Goal: Information Seeking & Learning: Learn about a topic

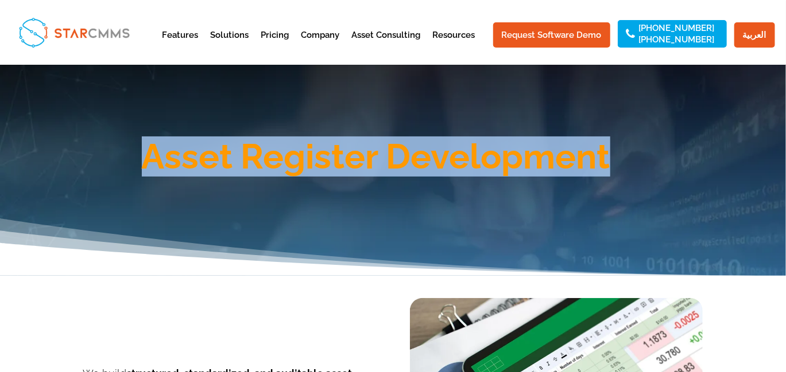
drag, startPoint x: 640, startPoint y: 157, endPoint x: 120, endPoint y: 147, distance: 520.0
click at [120, 147] on h1 "Asset Register Development" at bounding box center [376, 159] width 654 height 40
copy h1 "Asset Register Development"
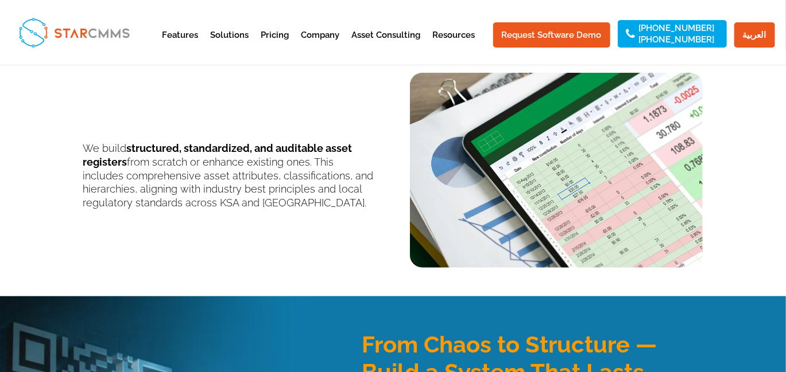
scroll to position [230, 0]
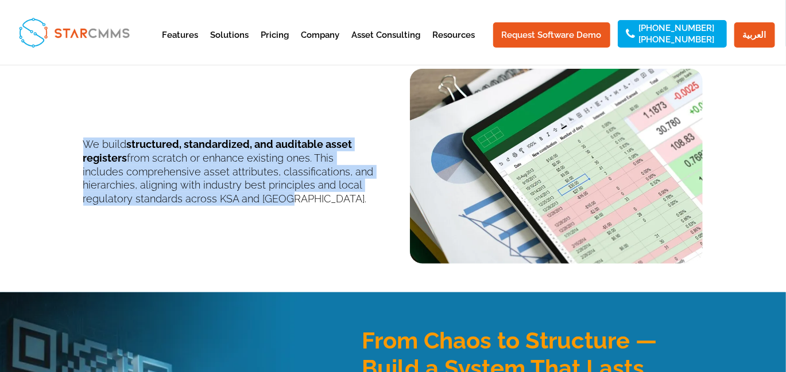
drag, startPoint x: 291, startPoint y: 207, endPoint x: 87, endPoint y: 141, distance: 214.1
click at [87, 141] on div "We build structured, standardized, and auditable asset registers from scratch o…" at bounding box center [393, 158] width 620 height 211
copy p "We build structured, standardized, and auditable asset registers from scratch o…"
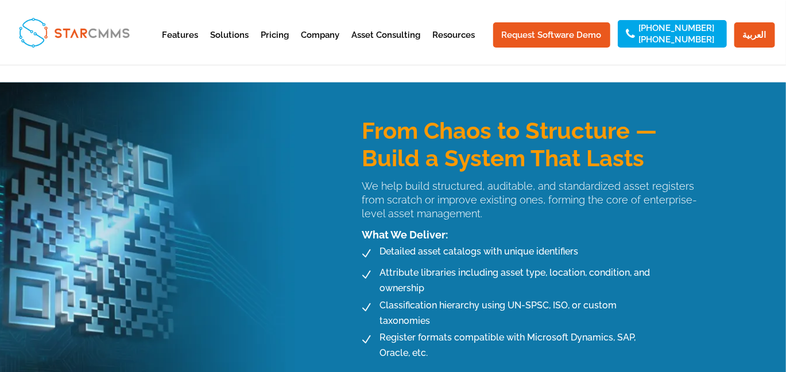
scroll to position [459, 0]
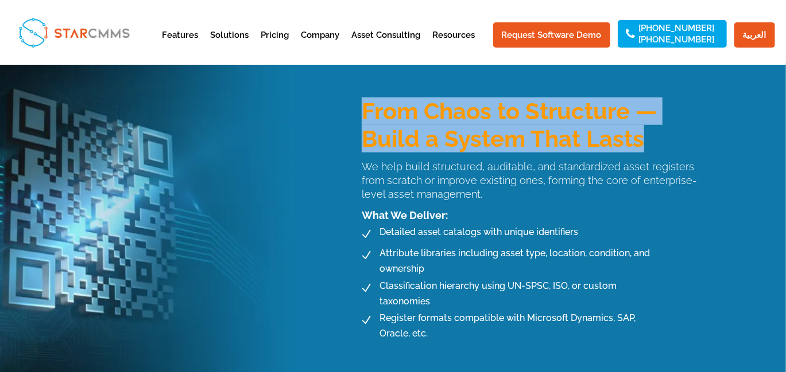
drag, startPoint x: 654, startPoint y: 141, endPoint x: 363, endPoint y: 110, distance: 293.1
click at [363, 110] on h3 "From Chaos to Structure — Build a System That Lasts" at bounding box center [531, 128] width 341 height 61
copy h3 "From Chaos to Structure — Build a System That Lasts"
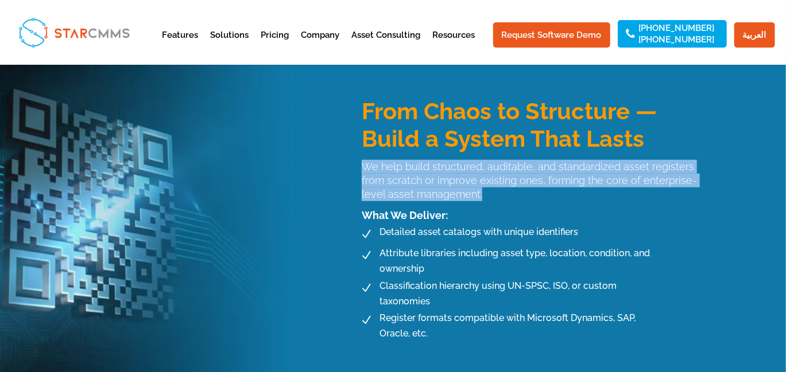
drag, startPoint x: 485, startPoint y: 193, endPoint x: 360, endPoint y: 165, distance: 128.2
click at [360, 165] on div "We help build structured, auditable, and standardized asset registers from scra…" at bounding box center [523, 180] width 358 height 41
copy p "We help build structured, auditable, and standardized asset registers from scra…"
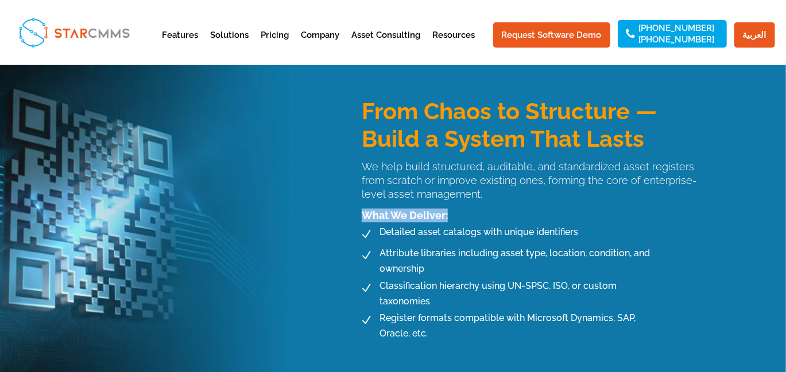
drag, startPoint x: 359, startPoint y: 219, endPoint x: 447, endPoint y: 214, distance: 88.5
click at [447, 214] on div "What We Deliver:" at bounding box center [523, 213] width 358 height 20
copy p "What We Deliver:"
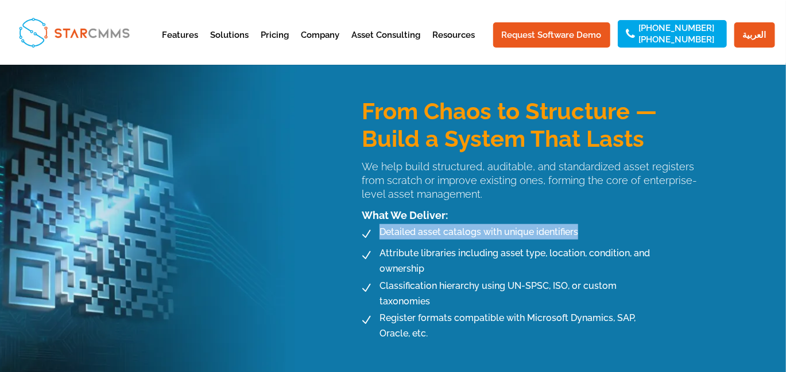
drag, startPoint x: 377, startPoint y: 234, endPoint x: 574, endPoint y: 234, distance: 197.4
click at [574, 234] on span "Detailed asset catalogs with unique identifiers" at bounding box center [477, 231] width 202 height 15
copy span "Detailed asset catalogs with unique identifiers"
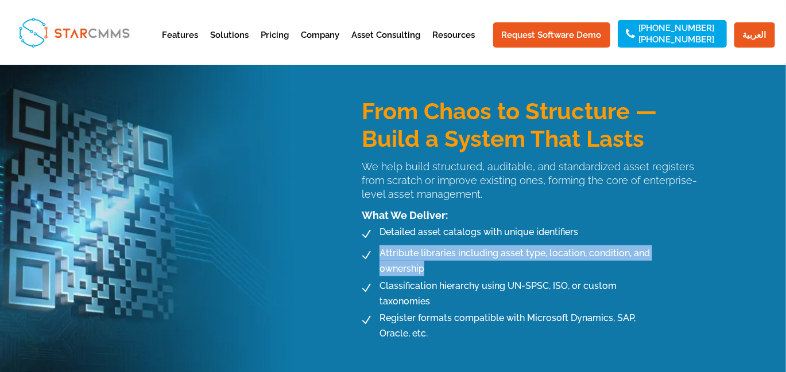
drag, startPoint x: 381, startPoint y: 258, endPoint x: 425, endPoint y: 271, distance: 45.4
click at [425, 271] on span "Attribute libraries including asset type, location, condition, and ownership" at bounding box center [516, 261] width 281 height 31
copy span "Attribute libraries including asset type, location, condition, and ownership"
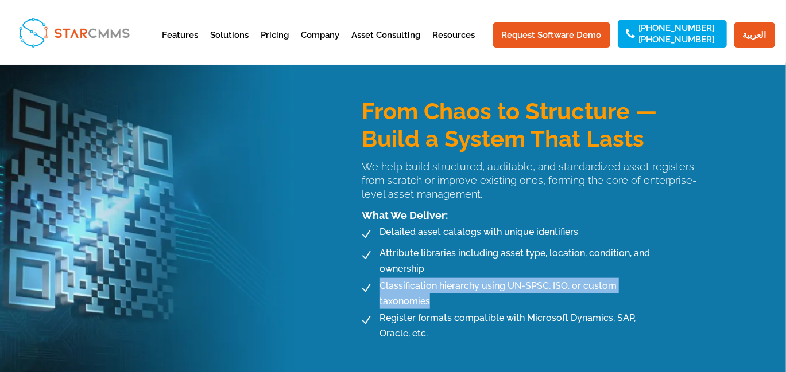
drag, startPoint x: 376, startPoint y: 287, endPoint x: 432, endPoint y: 305, distance: 58.4
click at [432, 305] on span "Classification hierarchy using UN-SPSC, ISO, or custom taxonomies" at bounding box center [516, 293] width 281 height 31
copy span "Classification hierarchy using UN-SPSC, ISO, or custom taxonomies"
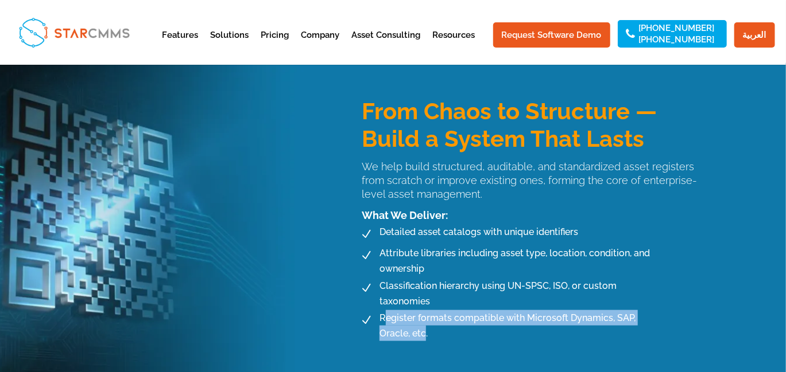
drag, startPoint x: 382, startPoint y: 318, endPoint x: 425, endPoint y: 333, distance: 45.4
click at [425, 333] on span "Register formats compatible with Microsoft Dynamics, SAP, Oracle, etc." at bounding box center [516, 325] width 281 height 31
click at [426, 333] on span "Register formats compatible with Microsoft Dynamics, SAP, Oracle, etc." at bounding box center [516, 325] width 281 height 31
drag, startPoint x: 428, startPoint y: 335, endPoint x: 380, endPoint y: 320, distance: 50.3
click at [380, 320] on span "Register formats compatible with Microsoft Dynamics, SAP, Oracle, etc." at bounding box center [516, 325] width 281 height 31
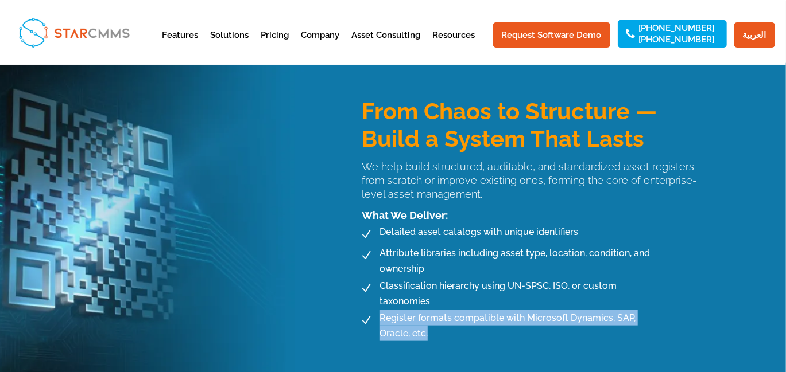
copy span "Register formats compatible with Microsoft Dynamics, SAP, Oracle, etc."
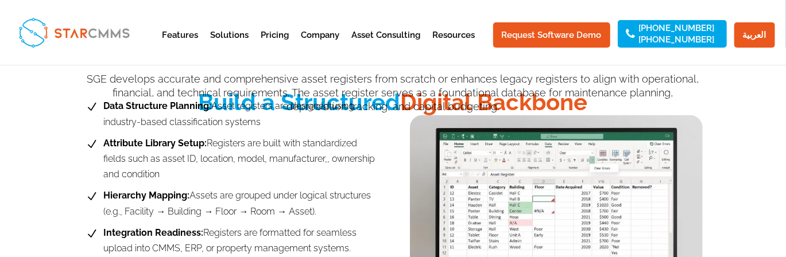
scroll to position [784, 0]
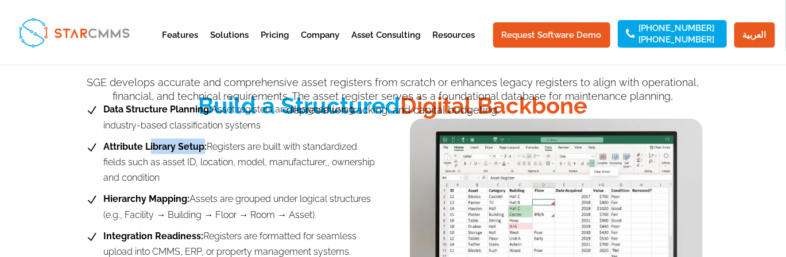
drag, startPoint x: 200, startPoint y: 144, endPoint x: 148, endPoint y: 145, distance: 51.7
click at [148, 145] on b "Attribute Library Setup:" at bounding box center [155, 146] width 103 height 11
drag, startPoint x: 201, startPoint y: 145, endPoint x: 105, endPoint y: 147, distance: 95.8
click at [105, 147] on b "Attribute Library Setup:" at bounding box center [155, 146] width 103 height 11
drag, startPoint x: 162, startPoint y: 176, endPoint x: 101, endPoint y: 146, distance: 68.5
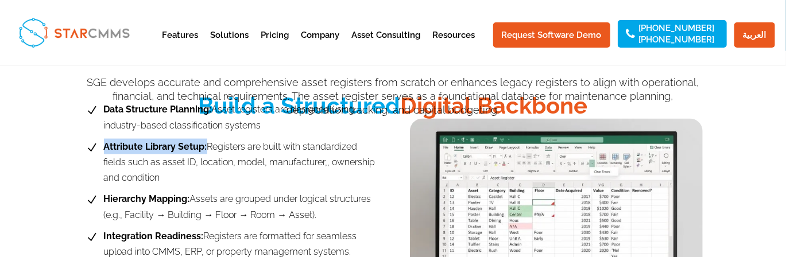
click at [101, 146] on span "Attribute Library Setup: Registers are built with standardized fields such as a…" at bounding box center [238, 162] width 275 height 47
copy span "Attribute Library Setup: Registers are built with standardized fields such as a…"
drag, startPoint x: 321, startPoint y: 212, endPoint x: 95, endPoint y: 194, distance: 227.4
click at [95, 194] on li "N Hierarchy Mapping: Assets are grouped under logical structures (e.g., Facilit…" at bounding box center [229, 206] width 293 height 31
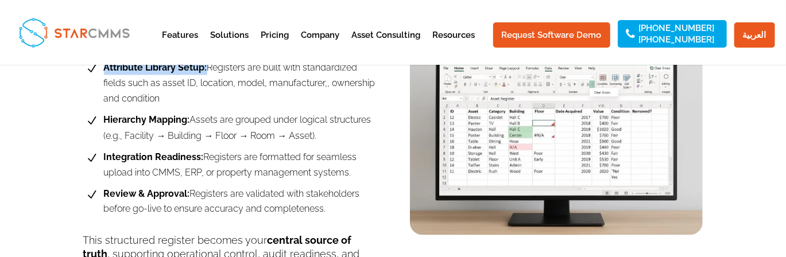
scroll to position [899, 0]
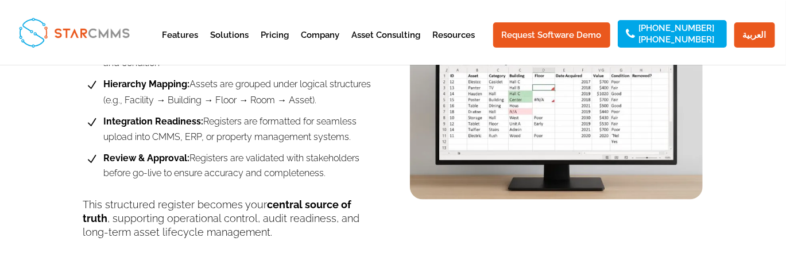
drag, startPoint x: 351, startPoint y: 139, endPoint x: 103, endPoint y: 122, distance: 248.5
click at [103, 122] on span "Integration Readiness: Registers are formatted for seamless upload into CMMS, E…" at bounding box center [238, 129] width 275 height 31
drag, startPoint x: 106, startPoint y: 157, endPoint x: 329, endPoint y: 180, distance: 224.4
click at [329, 180] on span "Review & Approval: Registers are validated with stakeholders before go-live to …" at bounding box center [238, 165] width 275 height 31
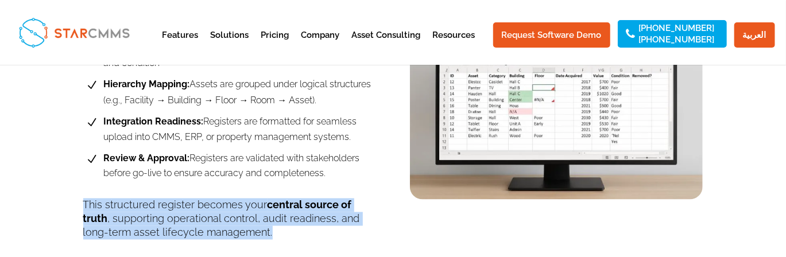
drag, startPoint x: 222, startPoint y: 236, endPoint x: 80, endPoint y: 209, distance: 144.3
click at [80, 209] on div "N Data Structure Planning: Asset registers are designed using industry-based cl…" at bounding box center [393, 104] width 786 height 258
click at [266, 218] on p "This structured register becomes your central source of truth , supporting oper…" at bounding box center [229, 219] width 293 height 41
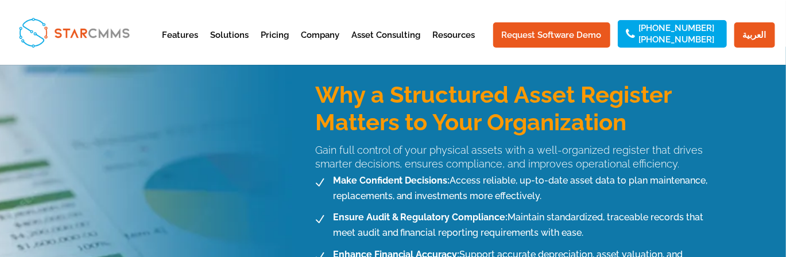
scroll to position [1109, 0]
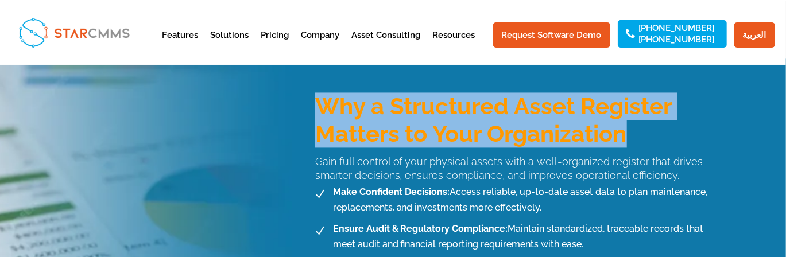
drag, startPoint x: 629, startPoint y: 130, endPoint x: 325, endPoint y: 100, distance: 305.6
click at [325, 100] on h3 "Why a Structured Asset Register Matters to Your Organization" at bounding box center [512, 122] width 394 height 61
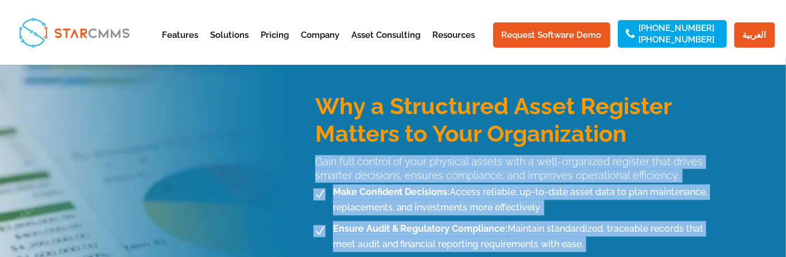
drag, startPoint x: 310, startPoint y: 160, endPoint x: 596, endPoint y: 163, distance: 285.8
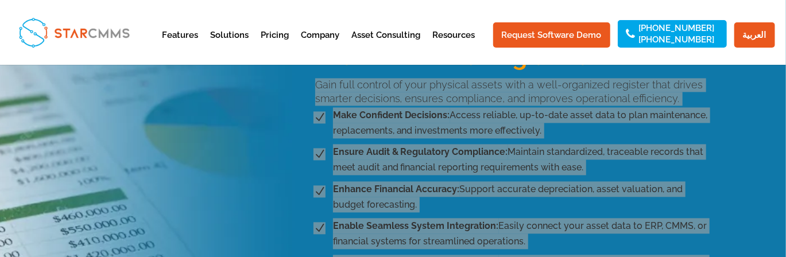
scroll to position [1147, 0]
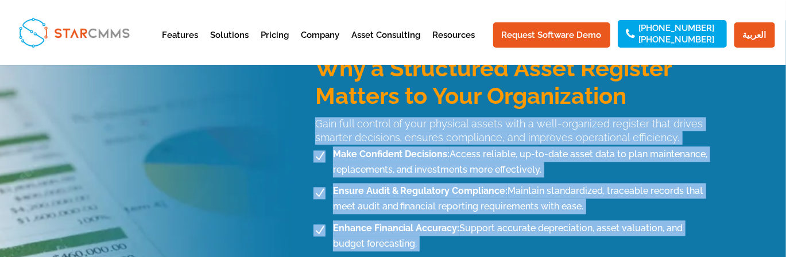
click at [682, 146] on span "Make Confident Decisions: Access reliable, up-to-date asset data to plan mainte…" at bounding box center [518, 161] width 379 height 31
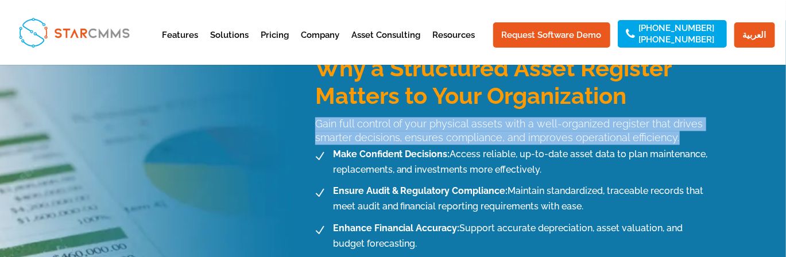
drag, startPoint x: 672, startPoint y: 137, endPoint x: 313, endPoint y: 117, distance: 359.2
click at [313, 117] on div "Why a Structured Asset Register Matters to Your Organization Gain full control …" at bounding box center [392, 245] width 631 height 450
drag, startPoint x: 332, startPoint y: 153, endPoint x: 545, endPoint y: 169, distance: 212.9
click at [545, 169] on span "Make Confident Decisions: Access reliable, up-to-date asset data to plan mainte…" at bounding box center [518, 161] width 379 height 31
drag, startPoint x: 332, startPoint y: 190, endPoint x: 590, endPoint y: 213, distance: 259.8
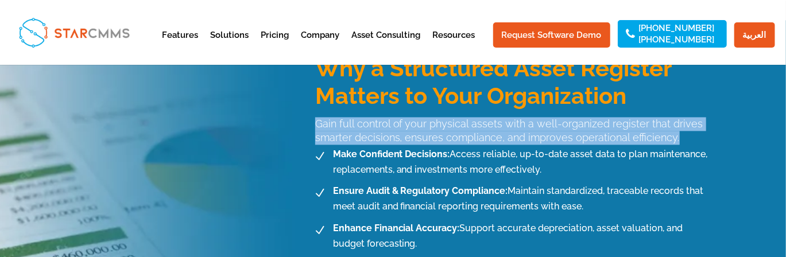
click at [590, 213] on span "Ensure Audit & Regulatory Compliance: Maintain standardized, traceable records …" at bounding box center [518, 198] width 379 height 31
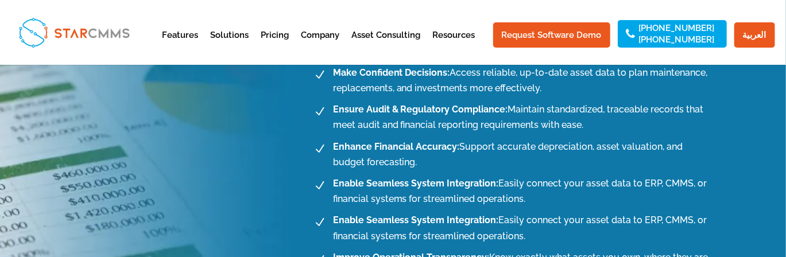
scroll to position [1243, 0]
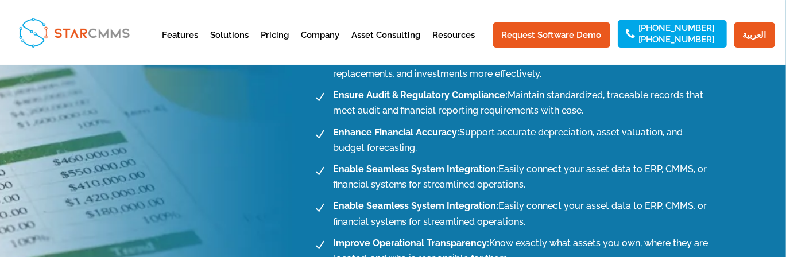
drag, startPoint x: 331, startPoint y: 129, endPoint x: 421, endPoint y: 151, distance: 92.7
click at [421, 151] on span "Enhance Financial Accuracy: Support accurate depreciation, asset valuation, and…" at bounding box center [518, 140] width 379 height 31
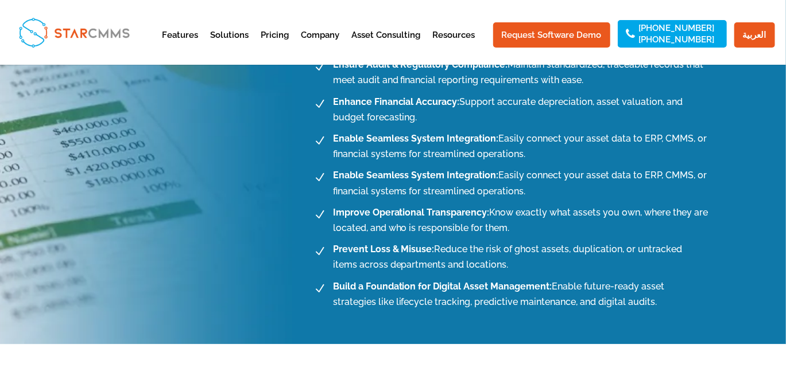
scroll to position [1262, 0]
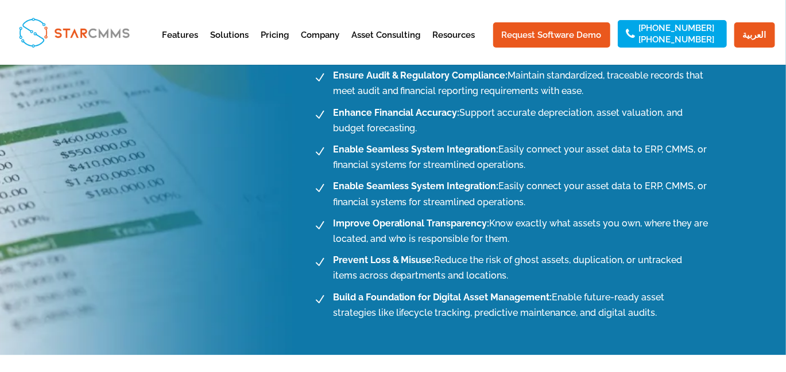
drag, startPoint x: 332, startPoint y: 148, endPoint x: 543, endPoint y: 166, distance: 211.4
click at [543, 166] on span "Enable Seamless System Integration: Easily connect your asset data to ERP, CMMS…" at bounding box center [518, 157] width 379 height 31
drag, startPoint x: 340, startPoint y: 186, endPoint x: 526, endPoint y: 203, distance: 186.0
click at [526, 203] on span "Enable Seamless System Integration: Easily connect your asset data to ERP, CMMS…" at bounding box center [518, 193] width 379 height 31
click at [335, 224] on b "Improve Operational Transparency:" at bounding box center [411, 223] width 157 height 11
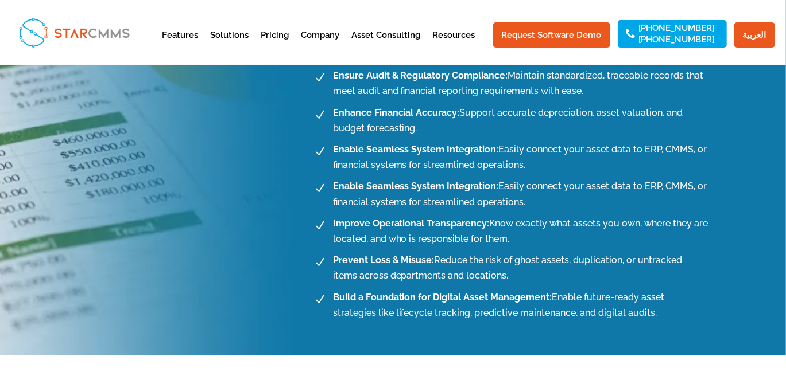
drag, startPoint x: 330, startPoint y: 224, endPoint x: 530, endPoint y: 243, distance: 200.6
click at [530, 243] on span "Improve Operational Transparency: Know exactly what assets you own, where they …" at bounding box center [518, 231] width 379 height 31
drag, startPoint x: 333, startPoint y: 262, endPoint x: 491, endPoint y: 275, distance: 158.4
click at [491, 275] on span "Prevent Loss & Misuse: Reduce the risk of ghost assets, duplication, or untrack…" at bounding box center [518, 267] width 379 height 31
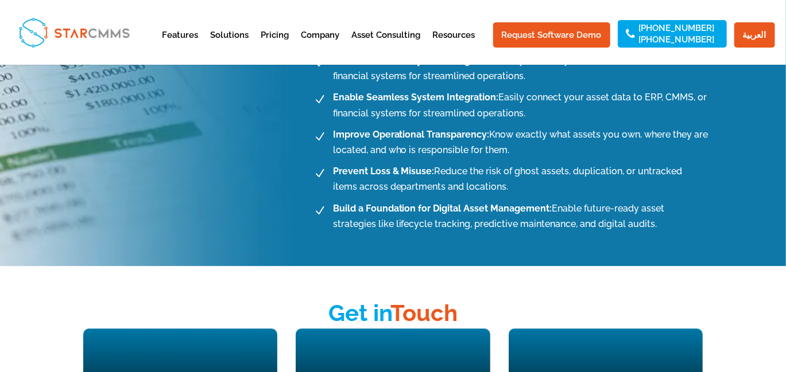
scroll to position [1358, 0]
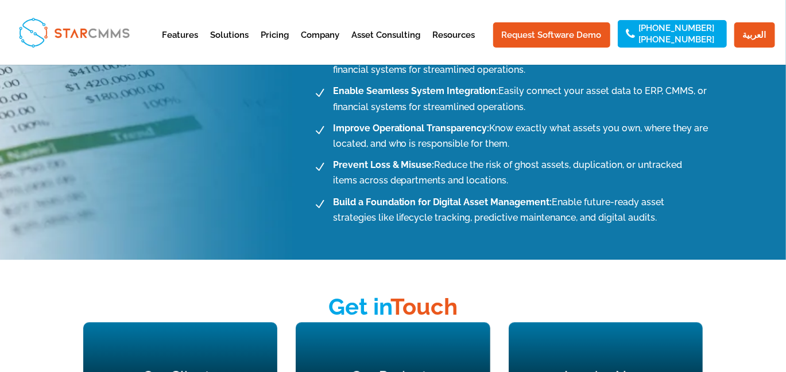
drag, startPoint x: 331, startPoint y: 200, endPoint x: 608, endPoint y: 228, distance: 278.5
click at [608, 228] on div "N Make Confident Decisions: Access reliable, up-to-date asset data to plan main…" at bounding box center [508, 92] width 399 height 313
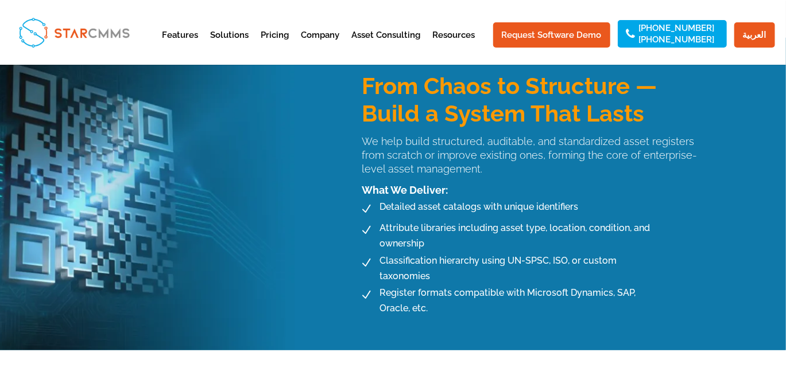
scroll to position [478, 0]
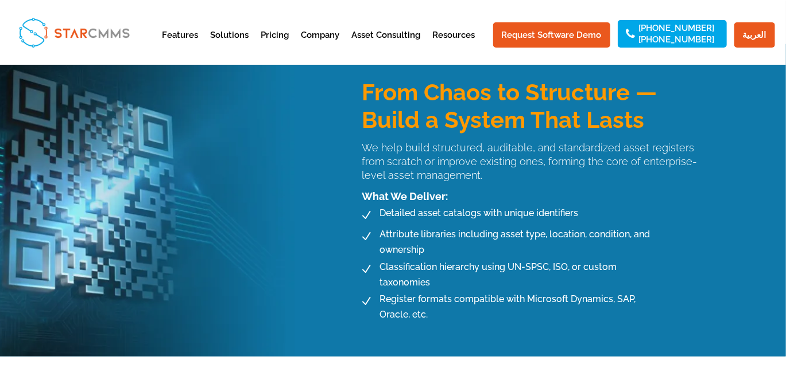
drag, startPoint x: 67, startPoint y: 145, endPoint x: 157, endPoint y: 206, distance: 108.7
click at [160, 208] on div "From Chaos to Structure — Build a System That Lasts We help build structured, a…" at bounding box center [393, 200] width 786 height 313
drag, startPoint x: 60, startPoint y: 176, endPoint x: 111, endPoint y: 214, distance: 63.1
click at [111, 214] on div "From Chaos to Structure — Build a System That Lasts We help build structured, a…" at bounding box center [393, 200] width 786 height 313
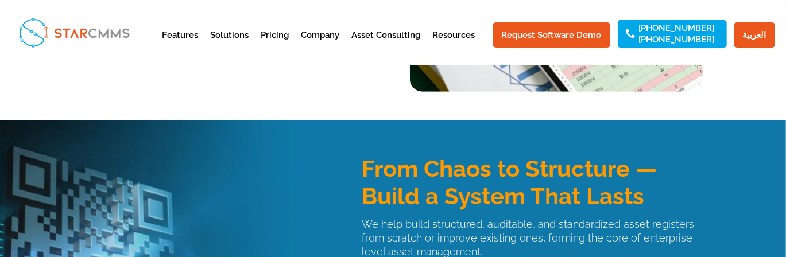
scroll to position [401, 0]
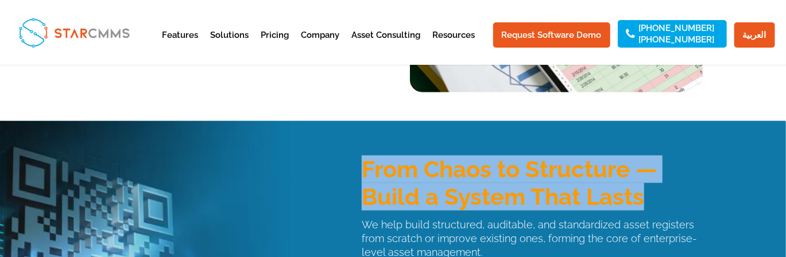
drag, startPoint x: 358, startPoint y: 162, endPoint x: 644, endPoint y: 199, distance: 288.1
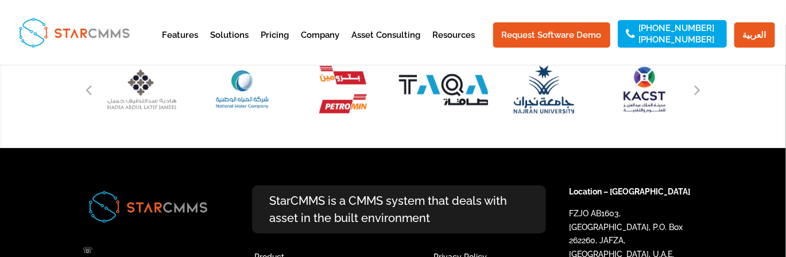
scroll to position [1817, 0]
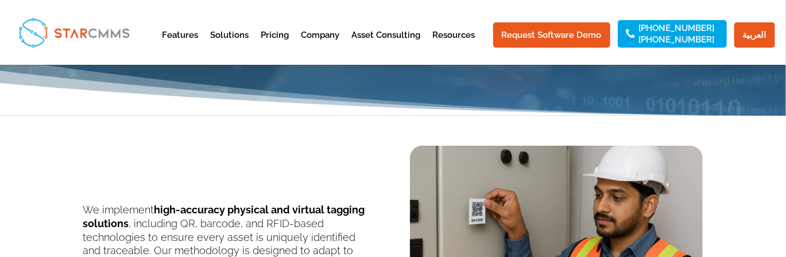
scroll to position [230, 0]
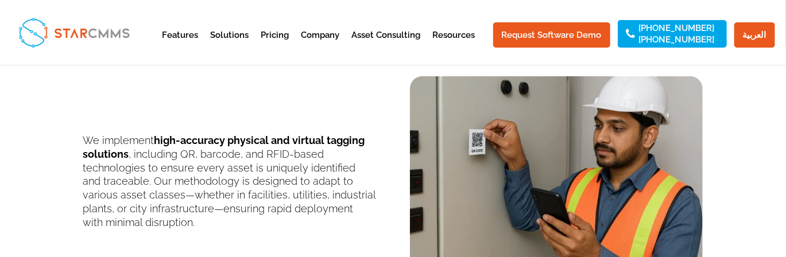
click at [734, 143] on div "We implement high-accuracy physical and virtual tagging solutions , including Q…" at bounding box center [393, 165] width 786 height 239
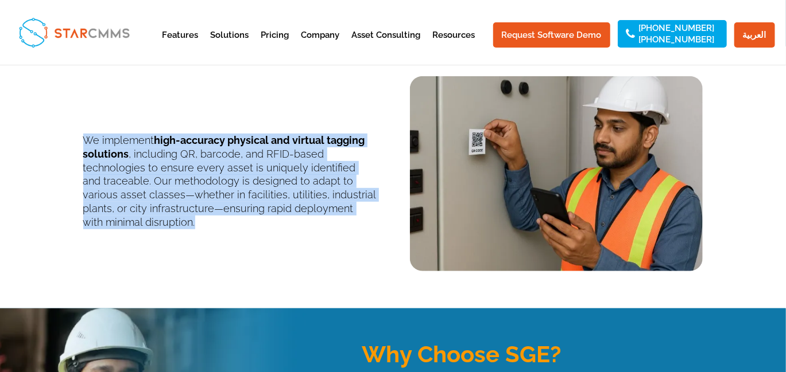
drag, startPoint x: 147, startPoint y: 222, endPoint x: 83, endPoint y: 133, distance: 110.1
click at [83, 134] on p "We implement high-accuracy physical and virtual tagging solutions , including Q…" at bounding box center [229, 182] width 293 height 96
copy p "We implement high-accuracy physical and virtual tagging solutions , including Q…"
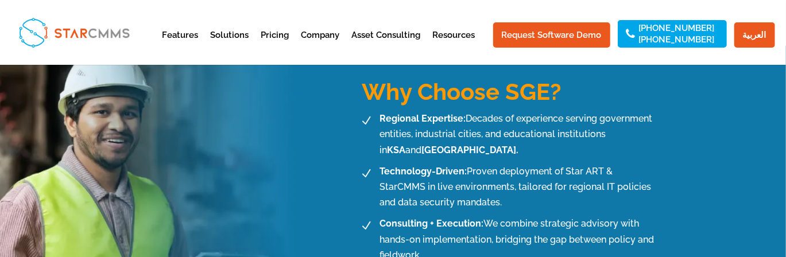
scroll to position [497, 0]
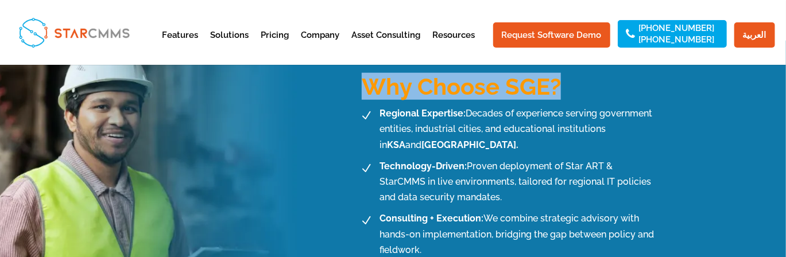
drag, startPoint x: 361, startPoint y: 85, endPoint x: 563, endPoint y: 94, distance: 201.6
click at [563, 94] on h3 "Why Choose SGE?" at bounding box center [531, 89] width 341 height 29
copy span "Why Choose SGE?"
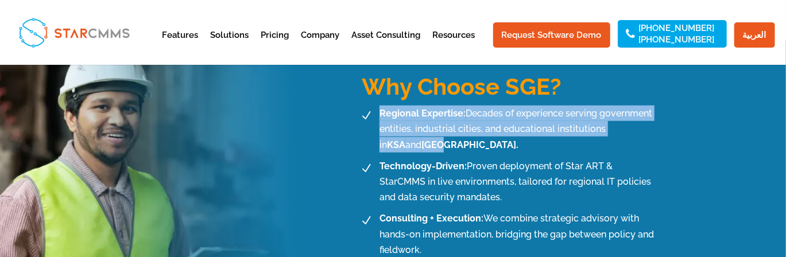
drag, startPoint x: 403, startPoint y: 143, endPoint x: 377, endPoint y: 112, distance: 39.9
click at [377, 112] on span "Regional Expertise: Decades of experience serving government entities, industri…" at bounding box center [516, 129] width 281 height 47
copy span "Regional Expertise: Decades of experience serving government entities, industri…"
drag, startPoint x: 503, startPoint y: 196, endPoint x: 376, endPoint y: 169, distance: 129.6
click at [376, 169] on span "Technology-Driven: Proven deployment of Star ART & StarCMMS in live environment…" at bounding box center [516, 181] width 281 height 47
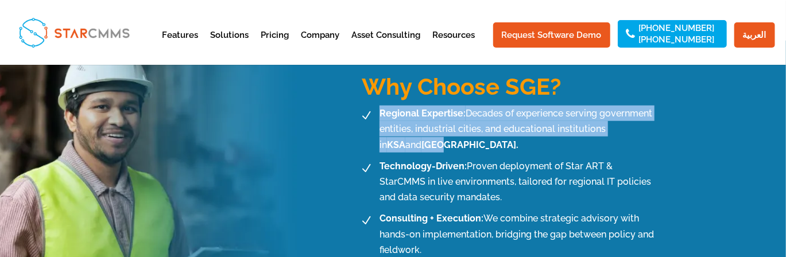
copy span "Technology-Driven: Proven deployment of Star ART & StarCMMS in live environment…"
drag, startPoint x: 423, startPoint y: 250, endPoint x: 379, endPoint y: 223, distance: 51.8
click at [379, 223] on span "Consulting + Execution: We combine strategic advisory with hands-on implementat…" at bounding box center [516, 234] width 281 height 47
copy span "Consulting + Execution: We combine strategic advisory with hands-on implementat…"
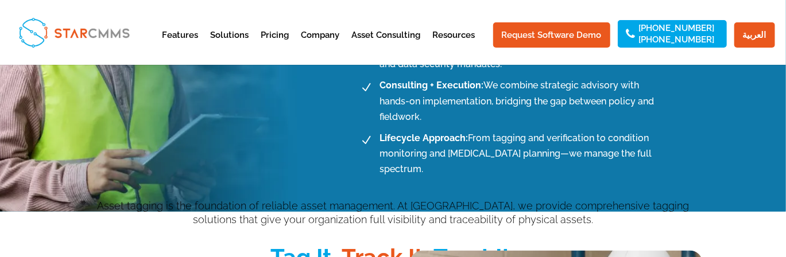
scroll to position [631, 0]
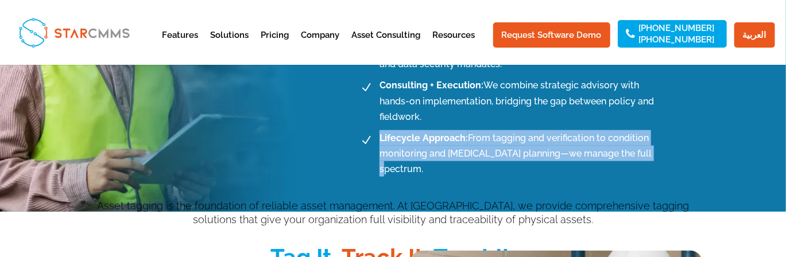
drag, startPoint x: 657, startPoint y: 156, endPoint x: 382, endPoint y: 136, distance: 276.1
click at [382, 136] on div "N Regional Expertise: Decades of experience serving government entities, indust…" at bounding box center [529, 85] width 347 height 227
copy span "Lifecycle Approach: From tagging and verification to condition monitoring and C…"
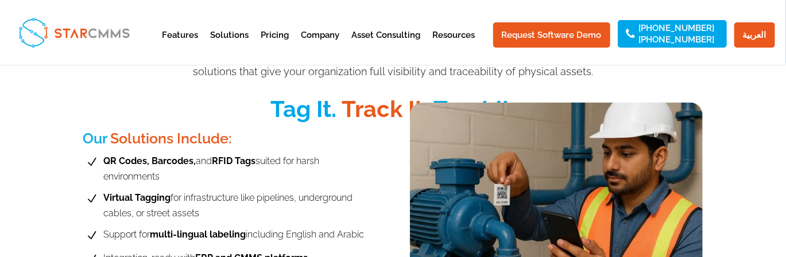
scroll to position [746, 0]
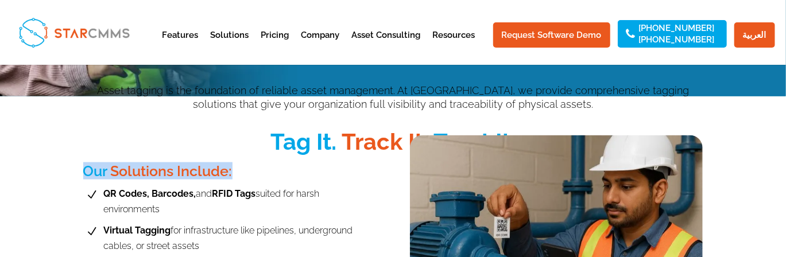
drag, startPoint x: 235, startPoint y: 160, endPoint x: 83, endPoint y: 156, distance: 152.1
click at [83, 164] on h3 "Our Solutions Include:" at bounding box center [229, 174] width 293 height 20
copy h3 "Our Solutions Include:"
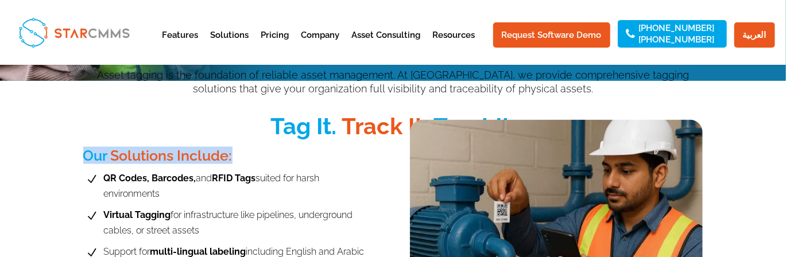
scroll to position [765, 0]
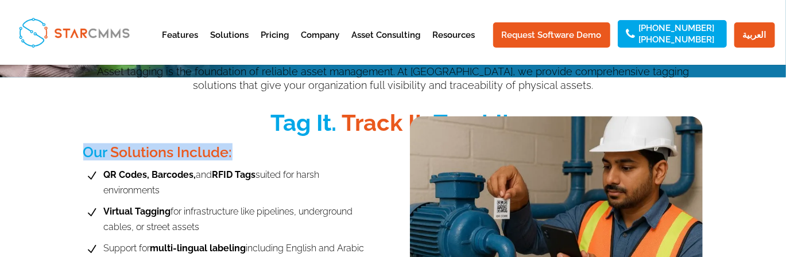
drag, startPoint x: 180, startPoint y: 180, endPoint x: 106, endPoint y: 160, distance: 76.7
click at [106, 167] on span "QR Codes, Barcodes, and RFID Tags suited for harsh environments" at bounding box center [238, 182] width 275 height 31
copy span "QR Codes, Barcodes, and RFID Tags suited for harsh environments"
drag, startPoint x: 200, startPoint y: 210, endPoint x: 102, endPoint y: 201, distance: 97.9
click at [102, 204] on span "Virtual Tagging for infrastructure like pipelines, underground cables, or stree…" at bounding box center [238, 219] width 275 height 31
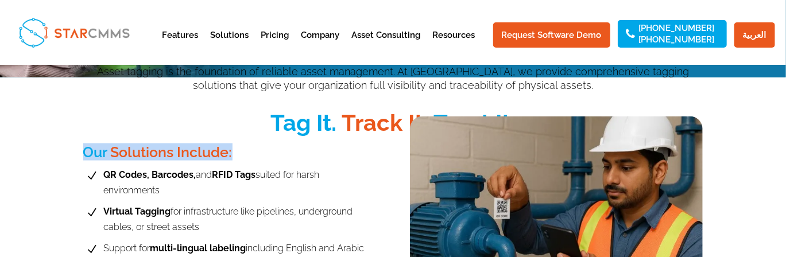
copy span "Virtual Tagging for infrastructure like pipelines, underground cables, or stree…"
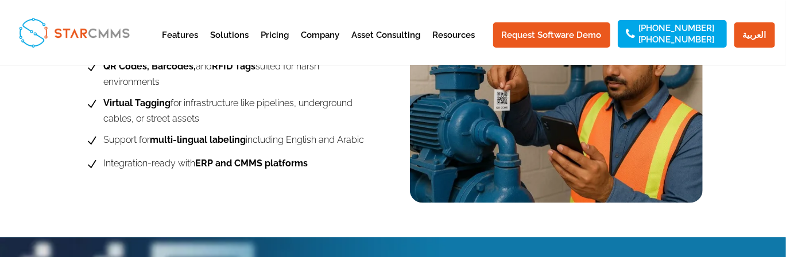
scroll to position [880, 0]
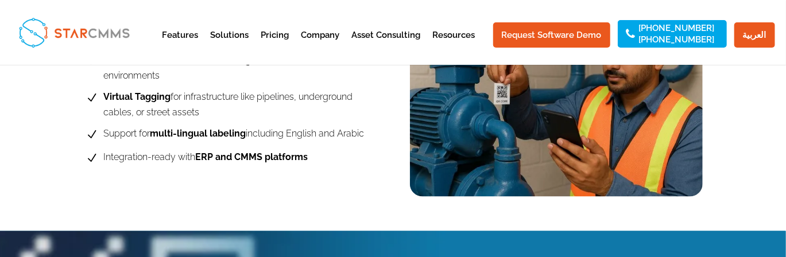
drag, startPoint x: 366, startPoint y: 119, endPoint x: 104, endPoint y: 111, distance: 261.8
click at [104, 126] on li "N Support for multi-lingual labeling including English and Arabic" at bounding box center [229, 135] width 293 height 18
copy span "Support for multi-lingual labeling including English and Arabic"
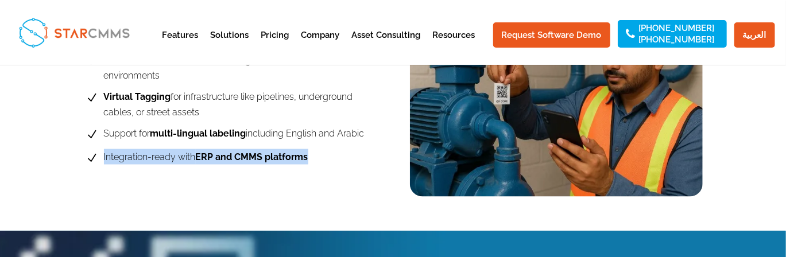
drag, startPoint x: 309, startPoint y: 141, endPoint x: 102, endPoint y: 140, distance: 207.1
click at [102, 149] on li "N Integration-ready with ERP and CMMS platforms" at bounding box center [229, 158] width 293 height 18
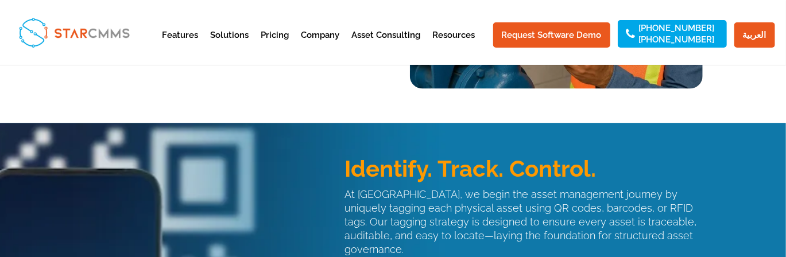
scroll to position [994, 0]
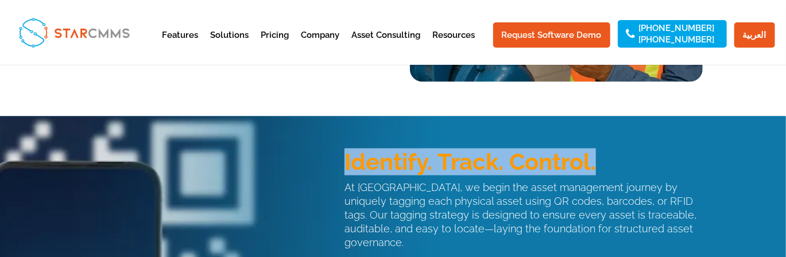
drag, startPoint x: 595, startPoint y: 146, endPoint x: 345, endPoint y: 140, distance: 250.3
click at [345, 149] on span "Identify. Track. Control." at bounding box center [469, 162] width 251 height 27
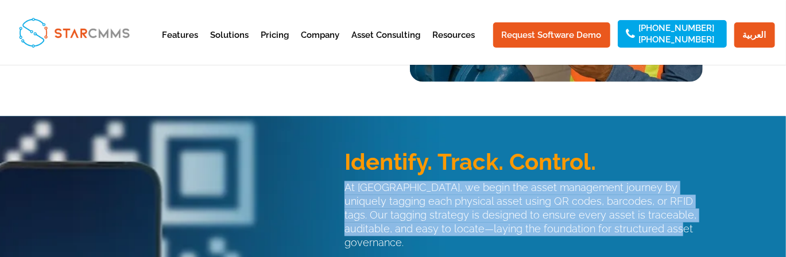
drag, startPoint x: 607, startPoint y: 216, endPoint x: 341, endPoint y: 172, distance: 270.0
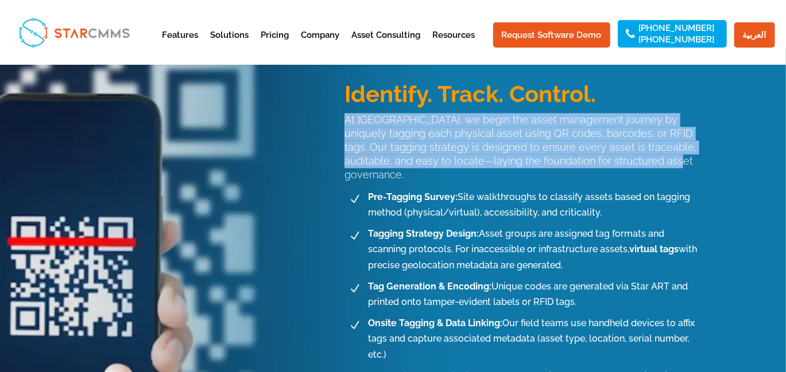
scroll to position [1052, 0]
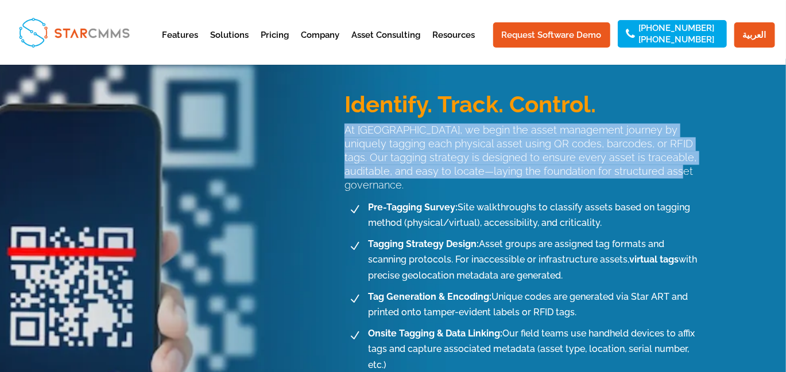
drag, startPoint x: 597, startPoint y: 192, endPoint x: 368, endPoint y: 175, distance: 229.6
click at [368, 200] on span "Pre-Tagging Survey: Site walkthroughs to classify assets based on tagging metho…" at bounding box center [533, 215] width 338 height 31
drag, startPoint x: 569, startPoint y: 243, endPoint x: 368, endPoint y: 209, distance: 203.0
click at [368, 237] on span "Tagging Strategy Design: Asset groups are assigned tag formats and scanning pro…" at bounding box center [533, 260] width 338 height 47
drag, startPoint x: 578, startPoint y: 285, endPoint x: 369, endPoint y: 267, distance: 210.2
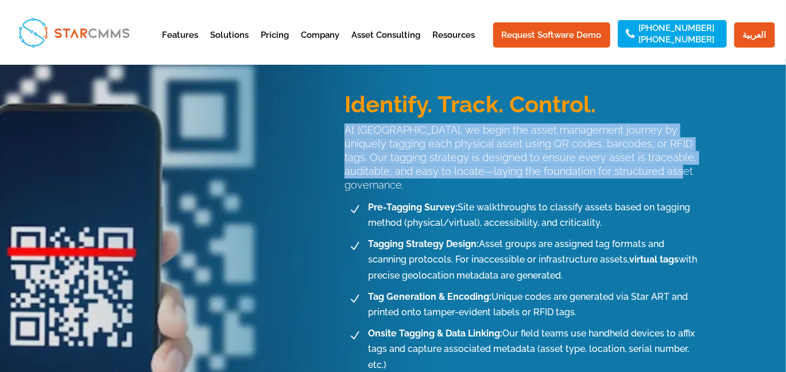
click at [369, 256] on span "Tag Generation & Encoding: Unique codes are generated via Star ART and printed …" at bounding box center [533, 305] width 338 height 31
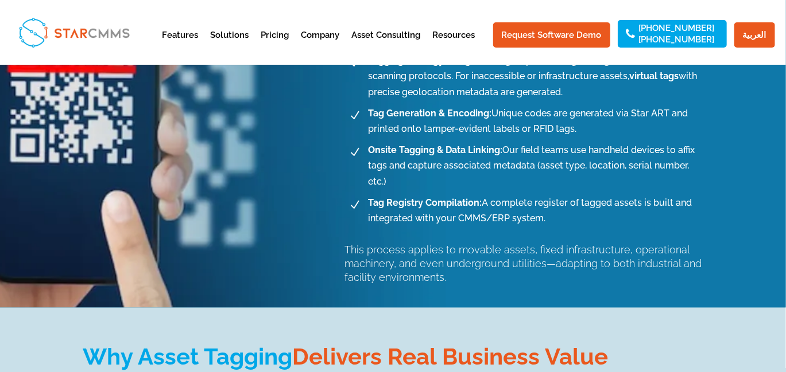
scroll to position [1243, 0]
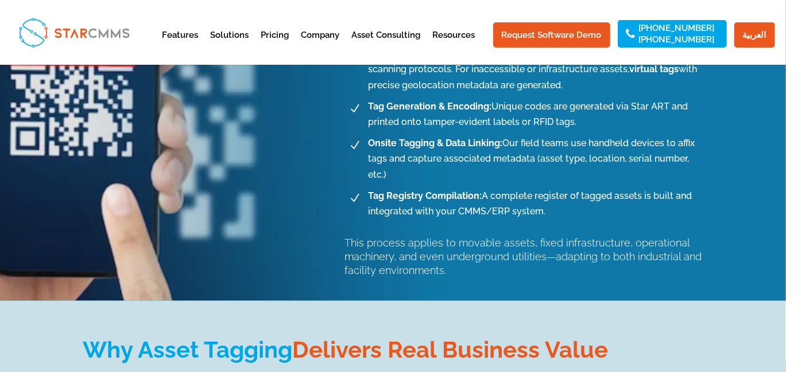
drag, startPoint x: 391, startPoint y: 149, endPoint x: 365, endPoint y: 118, distance: 41.1
click at [365, 135] on span "Onsite Tagging & Data Linking: Our field teams use handheld devices to affix ta…" at bounding box center [533, 158] width 338 height 47
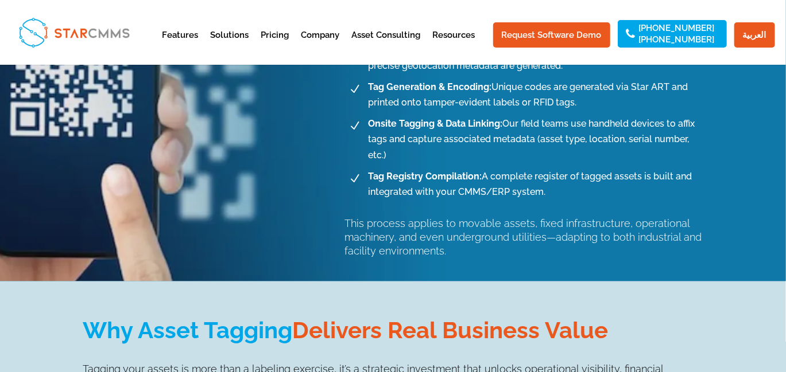
drag, startPoint x: 546, startPoint y: 162, endPoint x: 368, endPoint y: 145, distance: 178.7
click at [368, 169] on span "Tag Registry Compilation: A complete register of tagged assets is built and int…" at bounding box center [533, 184] width 338 height 31
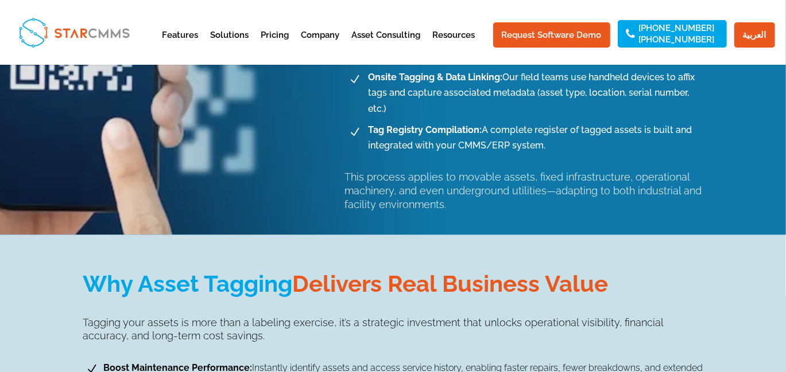
scroll to position [1319, 0]
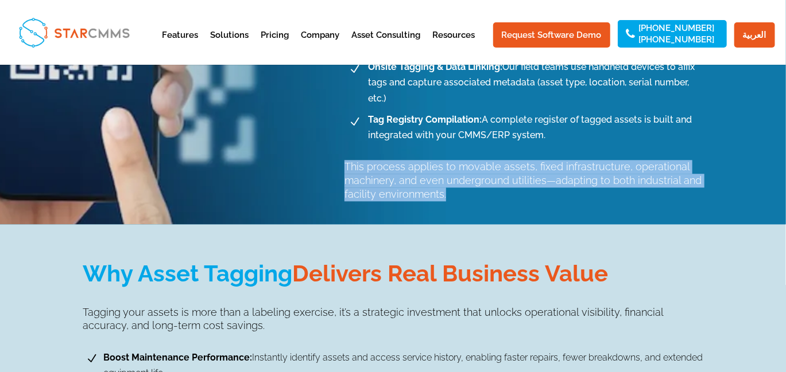
drag, startPoint x: 444, startPoint y: 163, endPoint x: 341, endPoint y: 138, distance: 105.6
click at [341, 138] on div "Identify. Track. Control. At SGE, we begin the asset management journey by uniq…" at bounding box center [393, 8] width 620 height 433
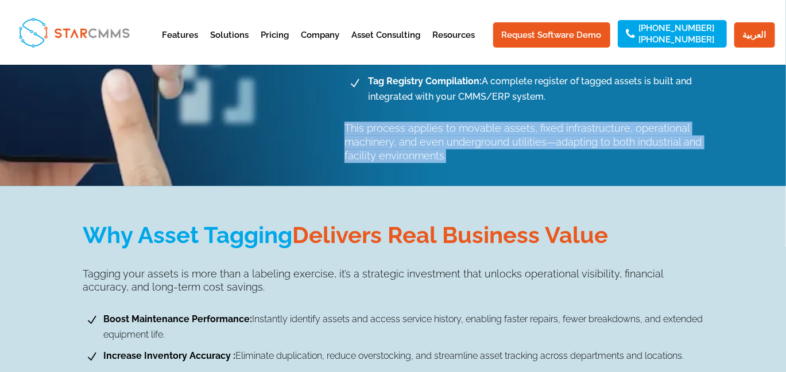
scroll to position [1339, 0]
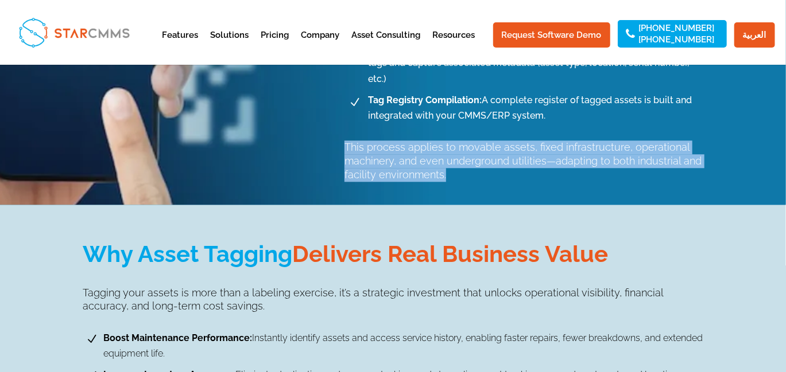
drag, startPoint x: 620, startPoint y: 231, endPoint x: 93, endPoint y: 215, distance: 527.6
click at [93, 239] on div "​Why Asset Tagging Delivers Real Business Value​" at bounding box center [393, 254] width 620 height 30
click at [291, 239] on div "​Why Asset Tagging Delivers Real Business Value​" at bounding box center [393, 254] width 620 height 30
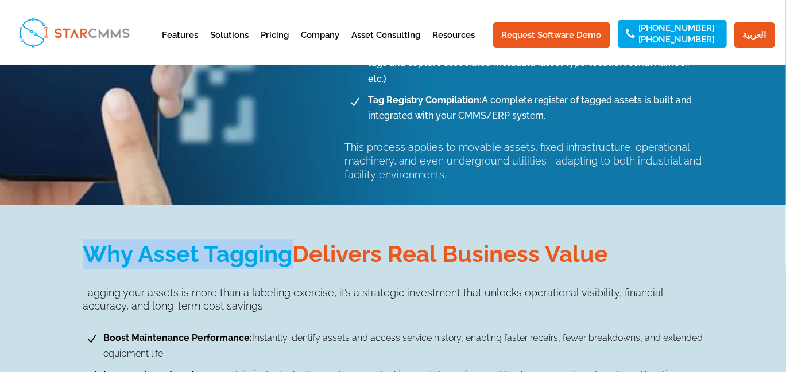
drag, startPoint x: 293, startPoint y: 227, endPoint x: 92, endPoint y: 221, distance: 200.3
click at [92, 239] on div "​Why Asset Tagging Delivers Real Business Value​" at bounding box center [393, 254] width 620 height 30
drag, startPoint x: 296, startPoint y: 223, endPoint x: 613, endPoint y: 205, distance: 317.8
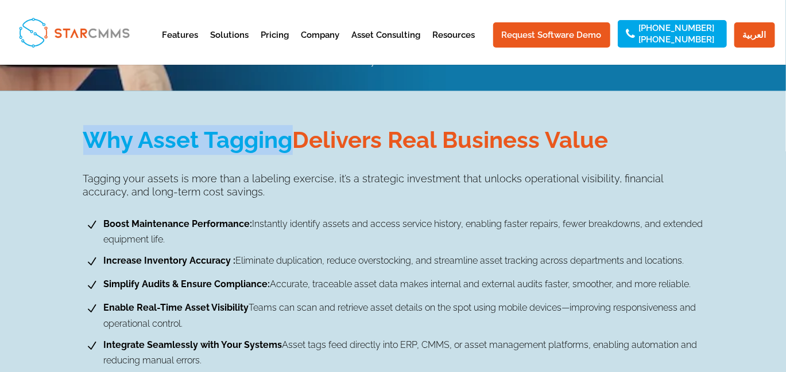
scroll to position [1453, 0]
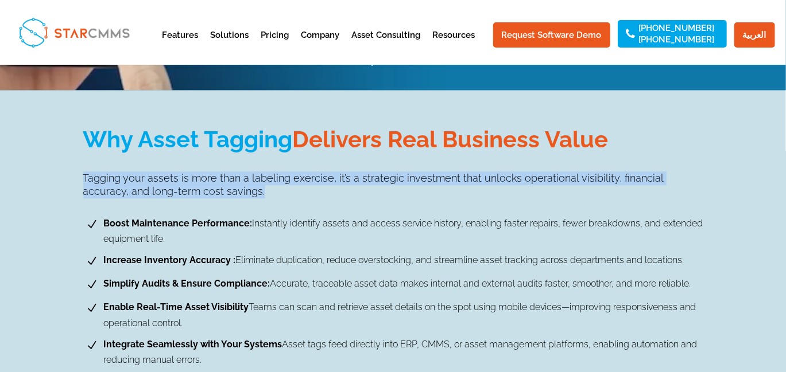
drag, startPoint x: 219, startPoint y: 166, endPoint x: 82, endPoint y: 146, distance: 138.5
click at [82, 146] on div "​Why Asset Tagging Delivers Real Business Value​ Tagging your assets is more th…" at bounding box center [393, 323] width 786 height 467
drag, startPoint x: 170, startPoint y: 212, endPoint x: 98, endPoint y: 190, distance: 75.7
click at [98, 216] on li "N Boost Maintenance Performance: Instantly identify assets and access service h…" at bounding box center [393, 231] width 620 height 31
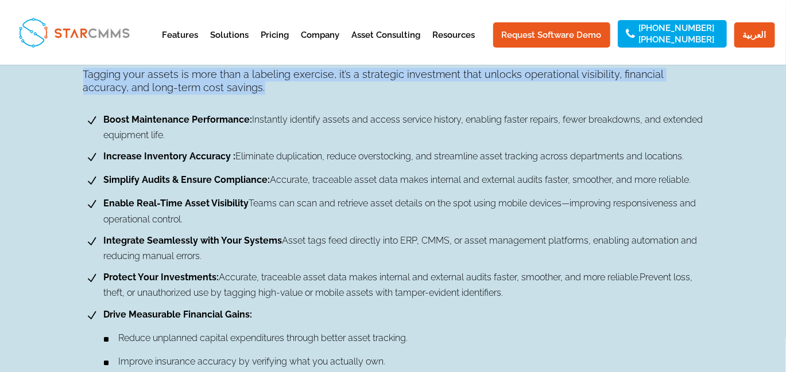
scroll to position [1549, 0]
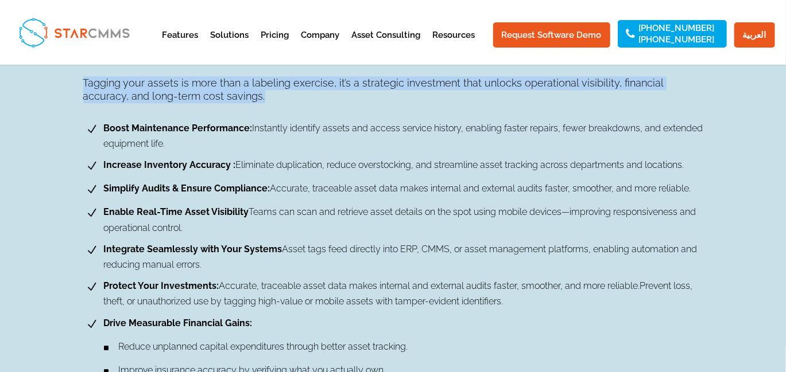
drag, startPoint x: 685, startPoint y: 139, endPoint x: 104, endPoint y: 138, distance: 580.7
click at [104, 157] on li "N Increase Inventory Accuracy : Eliminate duplication, reduce overstocking, and…" at bounding box center [393, 166] width 620 height 18
drag, startPoint x: 691, startPoint y: 160, endPoint x: 104, endPoint y: 165, distance: 587.0
click at [104, 181] on li "N Simplify Audits & Ensure Compliance: Accurate, traceable asset data makes int…" at bounding box center [393, 190] width 620 height 18
drag, startPoint x: 165, startPoint y: 196, endPoint x: 100, endPoint y: 175, distance: 68.1
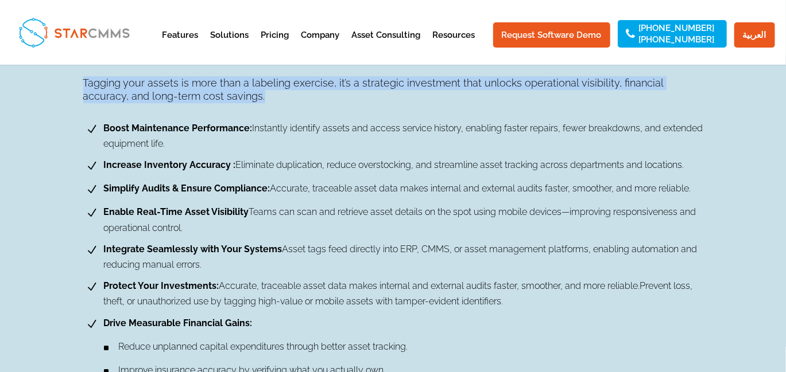
click at [100, 204] on li "N Enable Real-Time Asset Visibility Teams can scan and retrieve asset details o…" at bounding box center [393, 219] width 620 height 31
drag, startPoint x: 207, startPoint y: 237, endPoint x: 107, endPoint y: 219, distance: 102.0
click at [107, 242] on span "Integrate Seamlessly with Your Systems Asset tags feed directly into ERP, CMMS,…" at bounding box center [402, 257] width 602 height 31
click at [100, 242] on span "N" at bounding box center [92, 251] width 18 height 18
drag, startPoint x: 513, startPoint y: 274, endPoint x: 101, endPoint y: 258, distance: 412.3
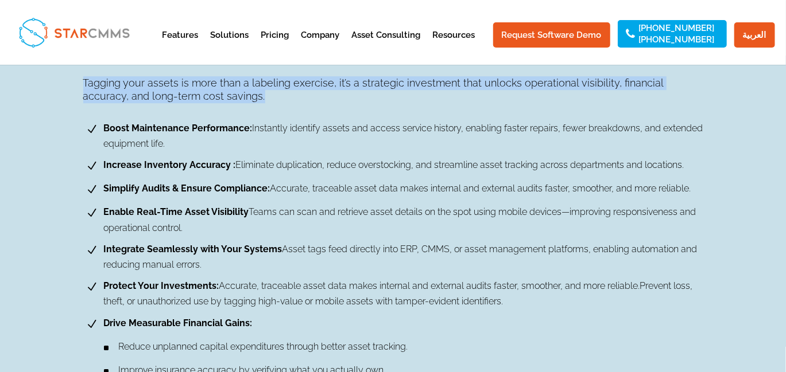
click at [101, 256] on span "Protect Your Investments: Accurate, traceable asset data makes internal and ext…" at bounding box center [402, 293] width 602 height 31
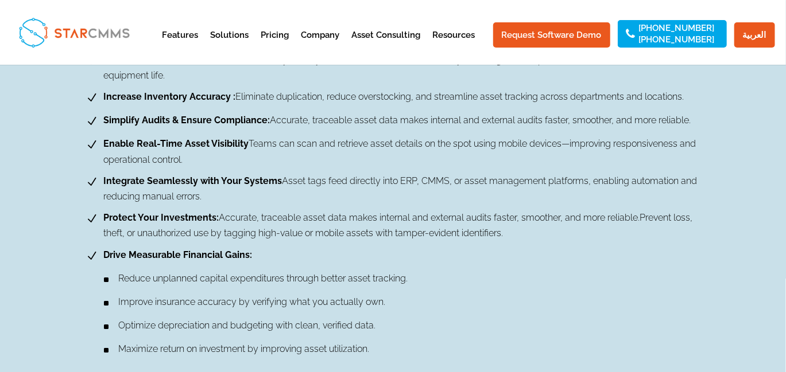
scroll to position [1626, 0]
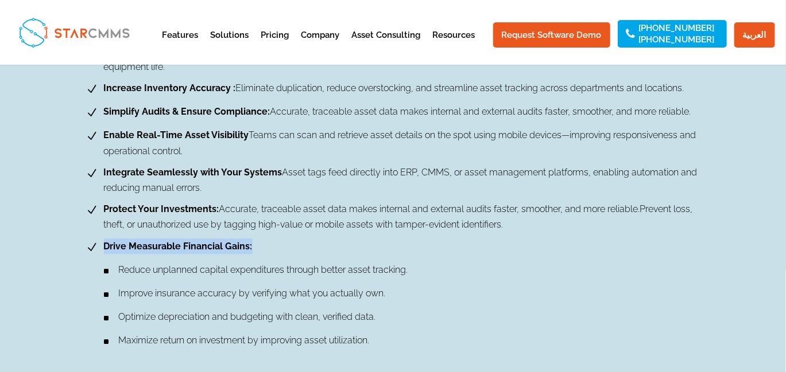
drag, startPoint x: 261, startPoint y: 220, endPoint x: 95, endPoint y: 217, distance: 165.3
click at [95, 239] on li "N Drive Measurable Financial Gains:" at bounding box center [393, 248] width 620 height 18
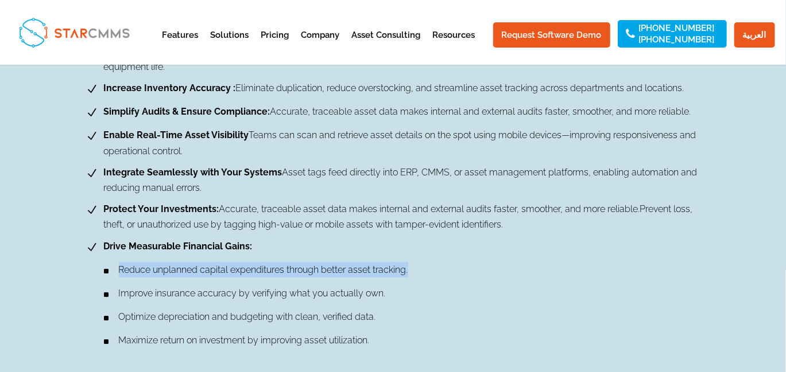
drag, startPoint x: 410, startPoint y: 246, endPoint x: 120, endPoint y: 243, distance: 289.8
click at [120, 256] on li "^ Reduce unplanned capital expenditures through better asset tracking." at bounding box center [400, 271] width 605 height 18
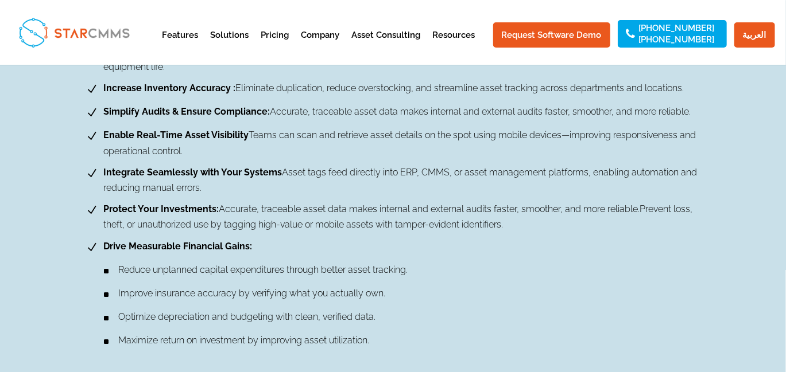
click at [395, 256] on li "^ Improve insurance accuracy by verifying what you actually own." at bounding box center [400, 295] width 605 height 18
drag, startPoint x: 395, startPoint y: 267, endPoint x: 117, endPoint y: 268, distance: 278.3
click at [117, 256] on li "^ Improve insurance accuracy by verifying what you actually own." at bounding box center [400, 295] width 605 height 18
drag, startPoint x: 383, startPoint y: 289, endPoint x: 115, endPoint y: 289, distance: 267.4
click at [115, 256] on li "^ Optimize depreciation and budgeting with clean, verified data." at bounding box center [400, 318] width 605 height 18
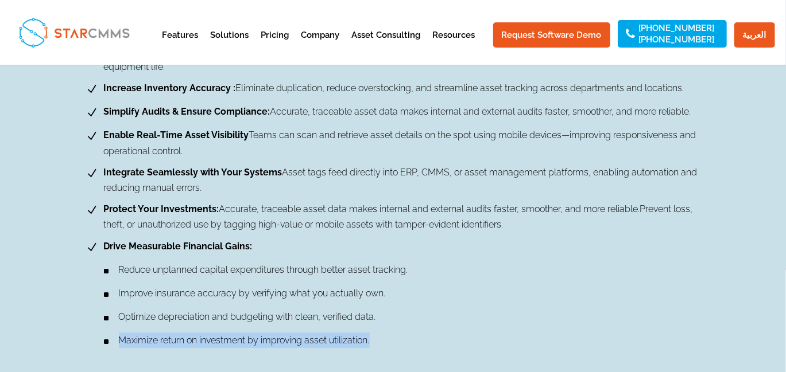
drag, startPoint x: 378, startPoint y: 313, endPoint x: 114, endPoint y: 314, distance: 263.4
click at [114, 256] on li "^ Maximize return on investment by improving asset utilization." at bounding box center [400, 342] width 605 height 18
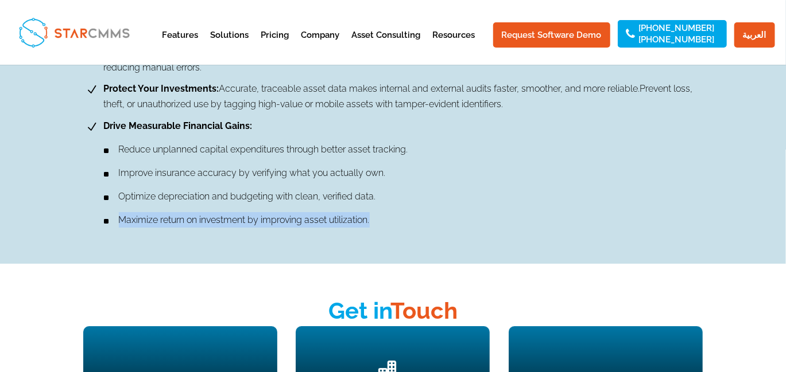
scroll to position [1740, 0]
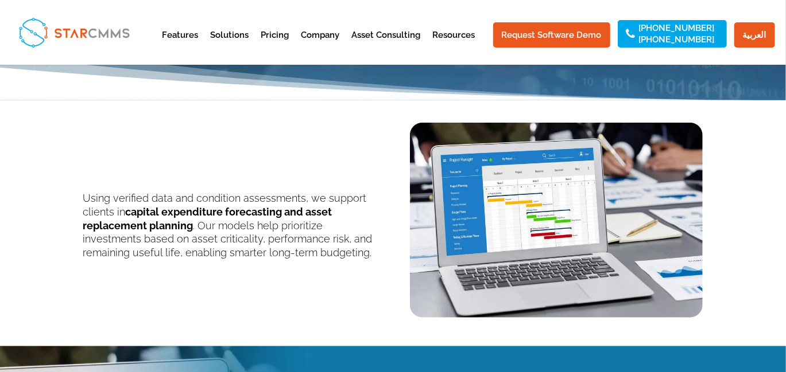
scroll to position [248, 0]
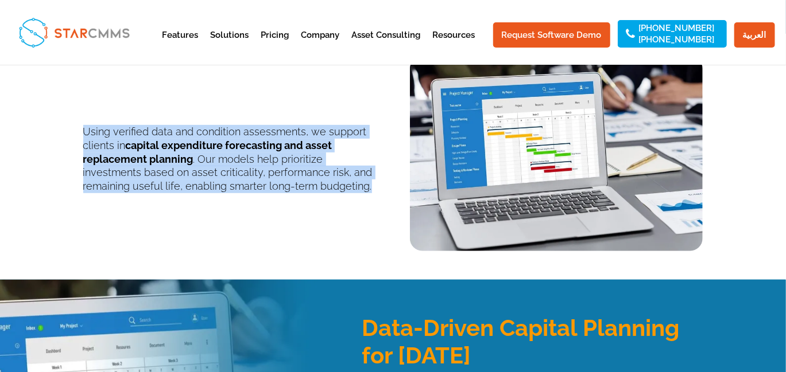
drag, startPoint x: 323, startPoint y: 193, endPoint x: 81, endPoint y: 133, distance: 248.8
click at [81, 133] on div "Using verified data and condition assessments, we support clients in capital ex…" at bounding box center [393, 145] width 786 height 223
copy p "Using verified data and condition assessments, we support clients in capital ex…"
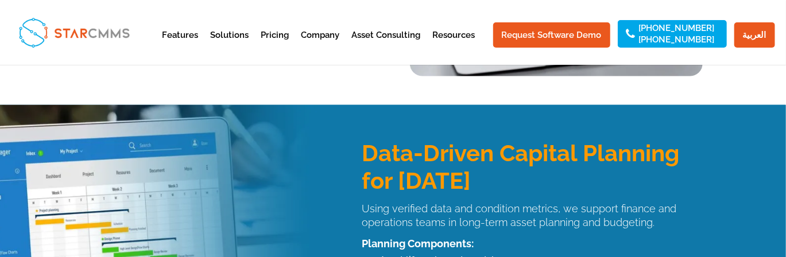
scroll to position [421, 0]
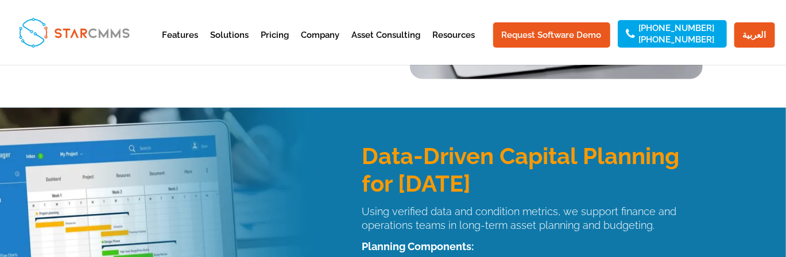
drag, startPoint x: 511, startPoint y: 186, endPoint x: 363, endPoint y: 160, distance: 150.4
click at [363, 160] on h3 "Data-Driven Capital Planning for [DATE]" at bounding box center [531, 172] width 341 height 61
copy h3 "Data-Driven Capital Planning for [DATE]"
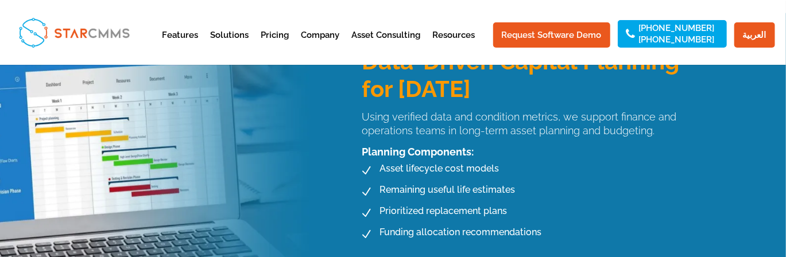
scroll to position [516, 0]
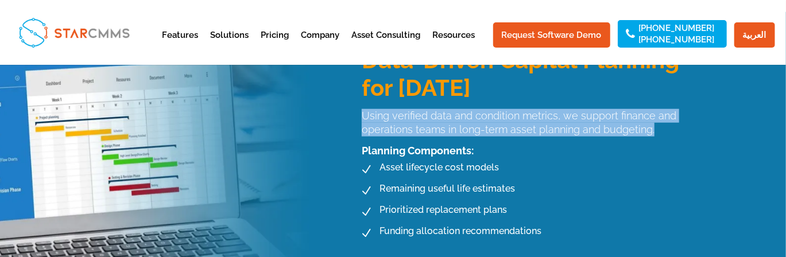
drag, startPoint x: 662, startPoint y: 134, endPoint x: 364, endPoint y: 116, distance: 298.4
click at [364, 116] on p "Using verified data and condition metrics, we support finance and operations te…" at bounding box center [531, 123] width 341 height 28
copy p "Using verified data and condition metrics, we support finance and operations te…"
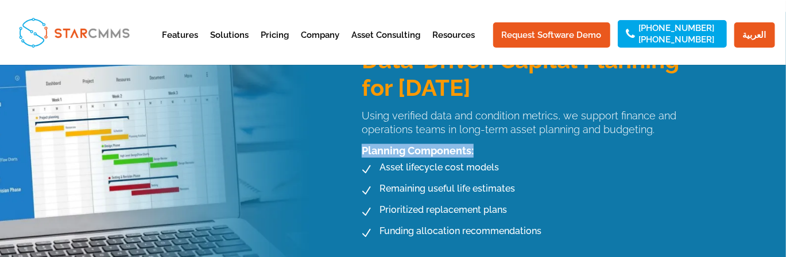
drag, startPoint x: 483, startPoint y: 147, endPoint x: 363, endPoint y: 151, distance: 120.0
click at [363, 151] on div "Planning Components:" at bounding box center [531, 151] width 341 height 14
copy div "Planning Components:"
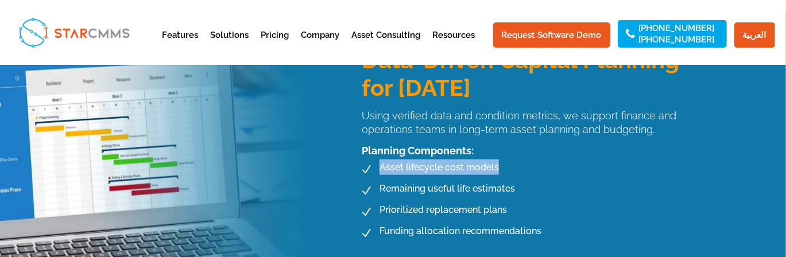
drag, startPoint x: 382, startPoint y: 169, endPoint x: 497, endPoint y: 168, distance: 115.9
click at [497, 168] on li "N Asset lifecycle cost models" at bounding box center [506, 170] width 301 height 20
copy span "Asset lifecycle cost models"
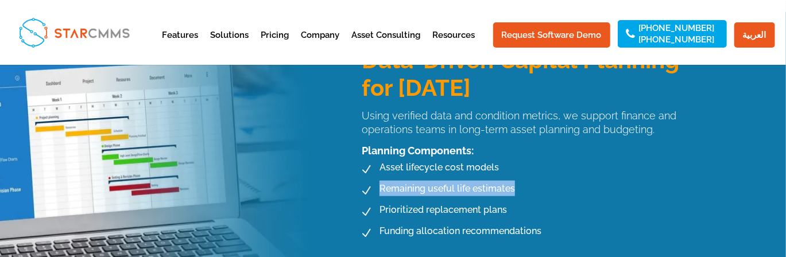
drag, startPoint x: 379, startPoint y: 190, endPoint x: 514, endPoint y: 186, distance: 135.5
click at [514, 186] on li "N Remaining useful life estimates" at bounding box center [506, 191] width 301 height 20
copy span "Remaining useful life estimates"
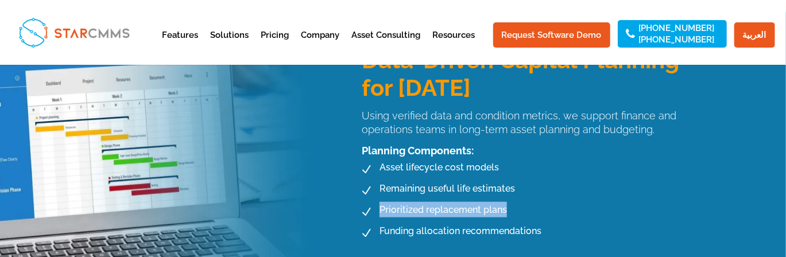
drag, startPoint x: 374, startPoint y: 209, endPoint x: 516, endPoint y: 211, distance: 142.9
click at [516, 211] on li "N Prioritized replacement plans" at bounding box center [506, 212] width 301 height 20
copy li "Prioritized replacement plans"
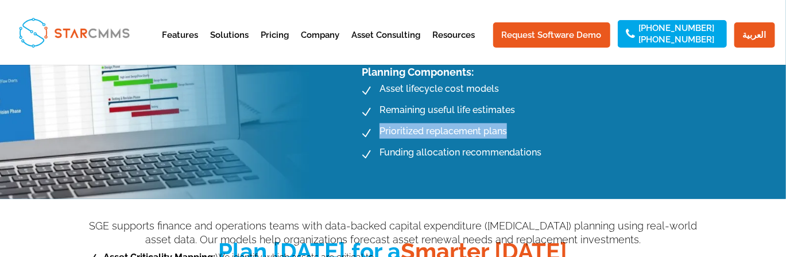
scroll to position [612, 0]
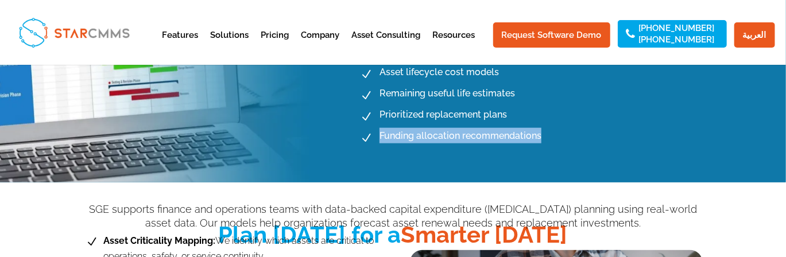
drag, startPoint x: 377, startPoint y: 134, endPoint x: 547, endPoint y: 138, distance: 169.9
click at [547, 138] on li "N Funding allocation recommendations" at bounding box center [506, 138] width 301 height 20
copy span "Funding allocation recommendations"
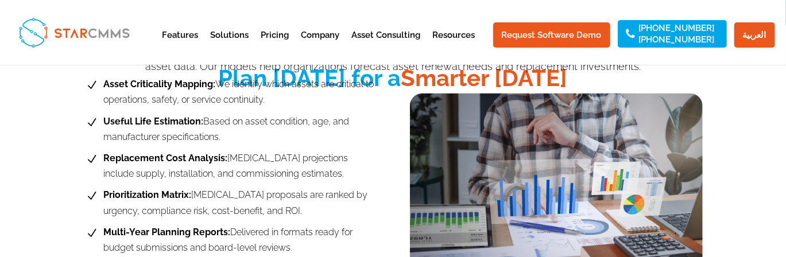
scroll to position [803, 0]
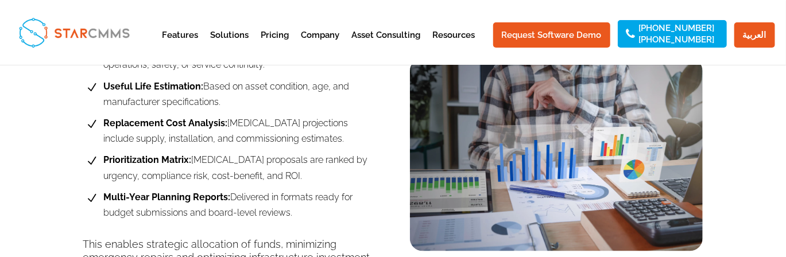
drag, startPoint x: 230, startPoint y: 107, endPoint x: 103, endPoint y: 81, distance: 129.3
click at [103, 81] on span "Useful Life Estimation: Based on asset condition, age, and manufacturer specifi…" at bounding box center [238, 94] width 275 height 31
copy span "Useful Life Estimation: Based on asset condition, age, and manufacturer specifi…"
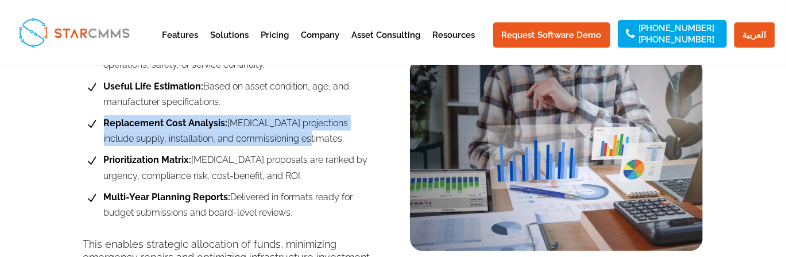
drag, startPoint x: 284, startPoint y: 141, endPoint x: 99, endPoint y: 126, distance: 186.0
click at [99, 126] on li "N Replacement Cost Analysis: CAPEX projections include supply, installation, an…" at bounding box center [229, 130] width 293 height 31
copy li "Replacement Cost Analysis: CAPEX projections include supply, installation, and …"
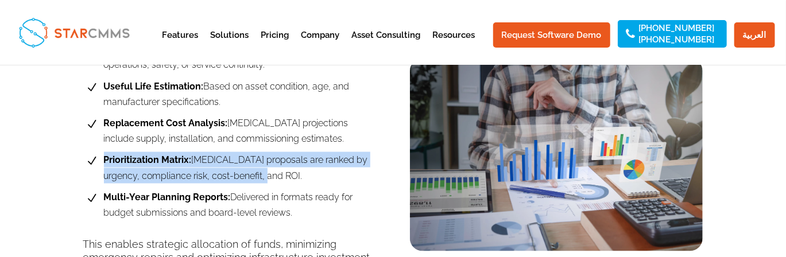
drag, startPoint x: 268, startPoint y: 170, endPoint x: 105, endPoint y: 160, distance: 163.3
click at [105, 160] on span "Prioritization Matrix: CAPEX proposals are ranked by urgency, compliance risk, …" at bounding box center [238, 167] width 275 height 31
drag, startPoint x: 301, startPoint y: 213, endPoint x: 103, endPoint y: 197, distance: 198.6
click at [103, 197] on span "Multi-Year Planning Reports: Delivered in formats ready for budget submissions …" at bounding box center [238, 204] width 275 height 31
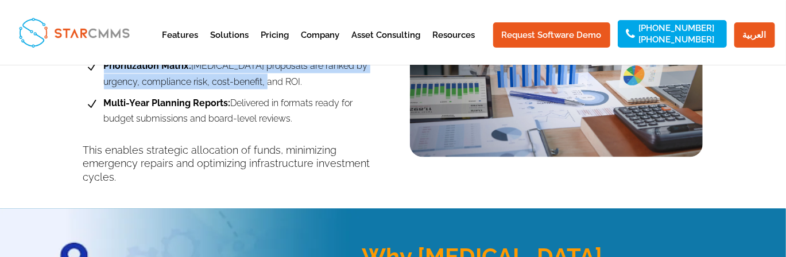
scroll to position [899, 0]
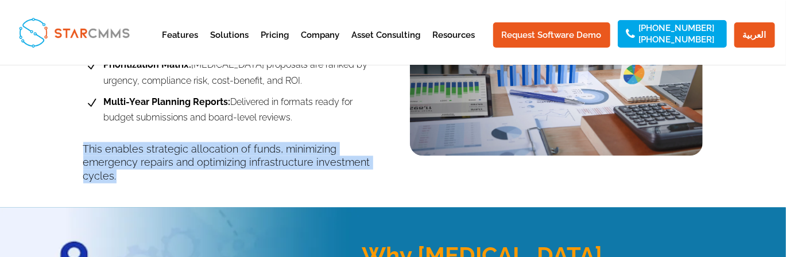
drag, startPoint x: 121, startPoint y: 176, endPoint x: 83, endPoint y: 150, distance: 45.8
click at [83, 150] on p "This enables strategic allocation of funds, minimizing emergency repairs and op…" at bounding box center [229, 162] width 293 height 41
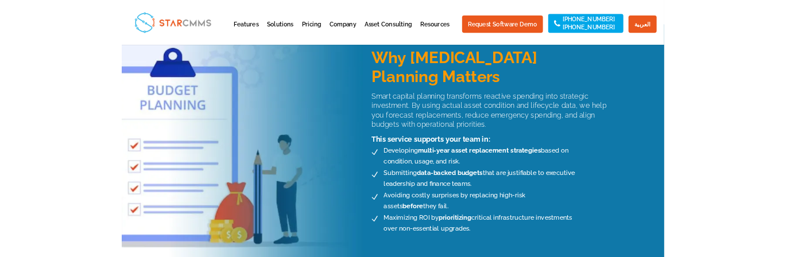
scroll to position [1052, 0]
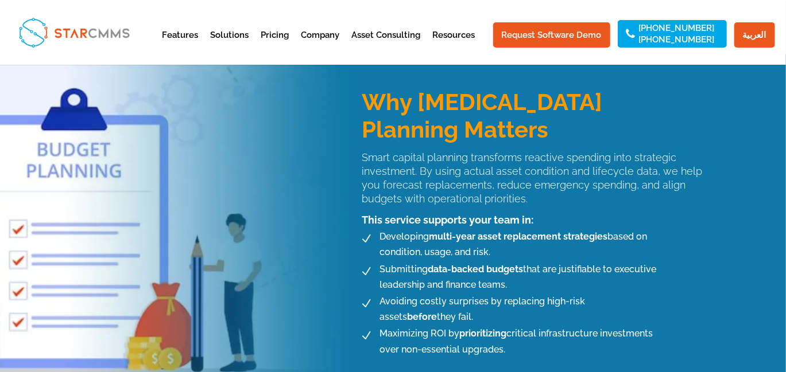
drag, startPoint x: 320, startPoint y: 135, endPoint x: 187, endPoint y: 158, distance: 134.6
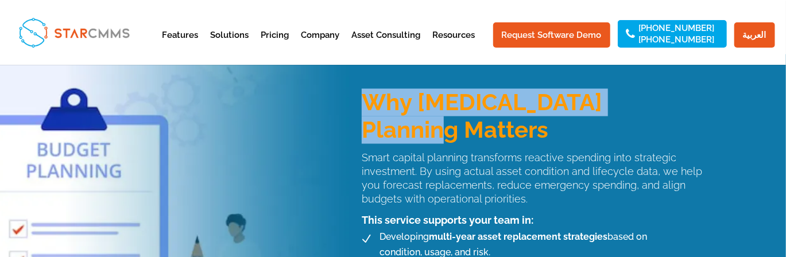
drag, startPoint x: 360, startPoint y: 99, endPoint x: 685, endPoint y: 107, distance: 325.4
click at [685, 107] on div "Why CAPEX Planning Matters Smart capital planning transforms reactive spending …" at bounding box center [523, 223] width 358 height 315
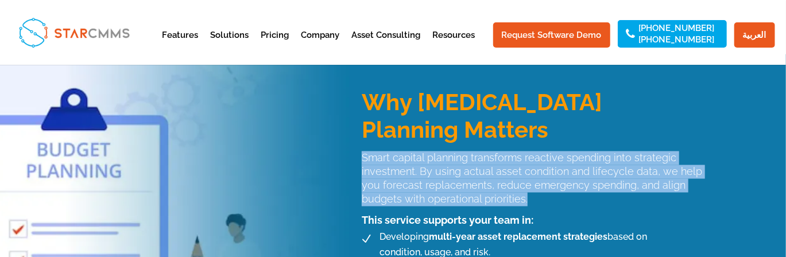
drag, startPoint x: 531, startPoint y: 176, endPoint x: 362, endPoint y: 131, distance: 175.1
click at [362, 151] on p "Smart capital planning transforms reactive spending into strategic investment. …" at bounding box center [531, 178] width 341 height 55
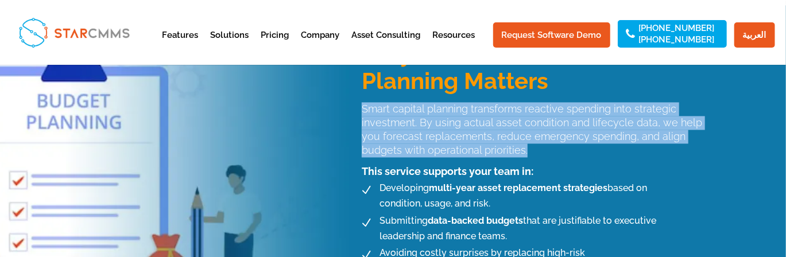
scroll to position [1109, 0]
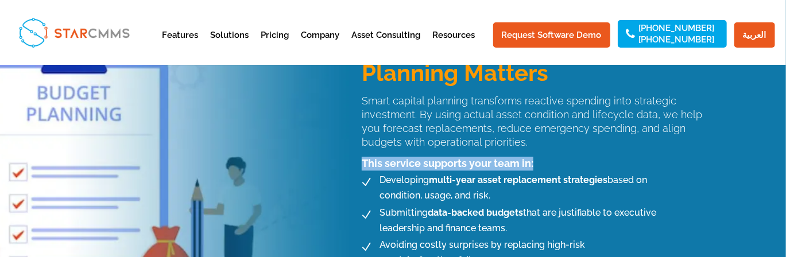
drag, startPoint x: 534, startPoint y: 129, endPoint x: 360, endPoint y: 135, distance: 174.5
click at [360, 151] on div "This service supports your team in:" at bounding box center [523, 161] width 358 height 20
drag, startPoint x: 490, startPoint y: 166, endPoint x: 379, endPoint y: 151, distance: 112.3
click at [379, 172] on span "Developing multi-year asset replacement strategies based on condition, usage, a…" at bounding box center [516, 187] width 281 height 31
drag, startPoint x: 557, startPoint y: 199, endPoint x: 379, endPoint y: 184, distance: 178.5
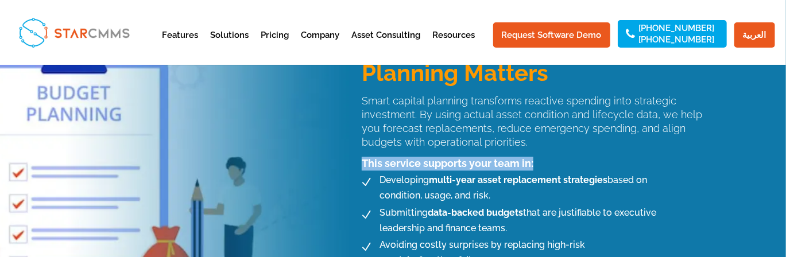
click at [379, 205] on span "Submitting data-backed budgets that are justifiable to executive leadership and…" at bounding box center [516, 220] width 281 height 31
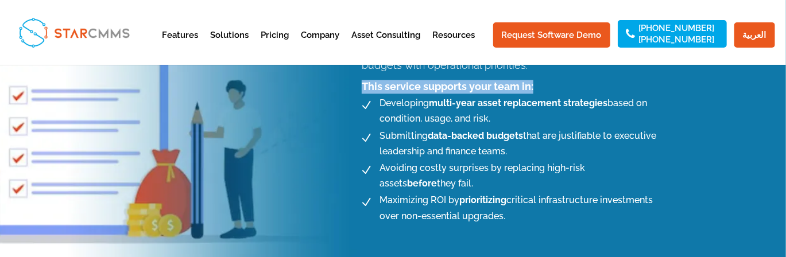
scroll to position [1205, 0]
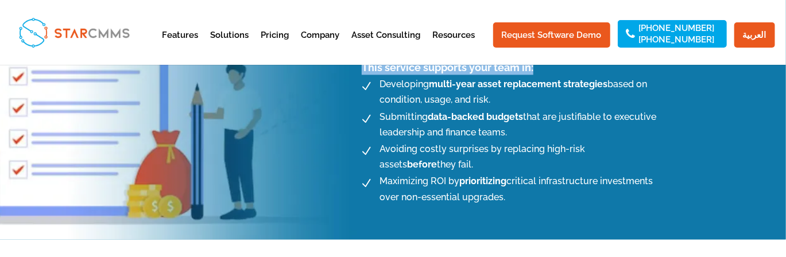
drag, startPoint x: 423, startPoint y: 136, endPoint x: 382, endPoint y: 122, distance: 43.7
click at [382, 141] on span "Avoiding costly surprises by replacing high-risk assets before they fail." at bounding box center [516, 156] width 281 height 31
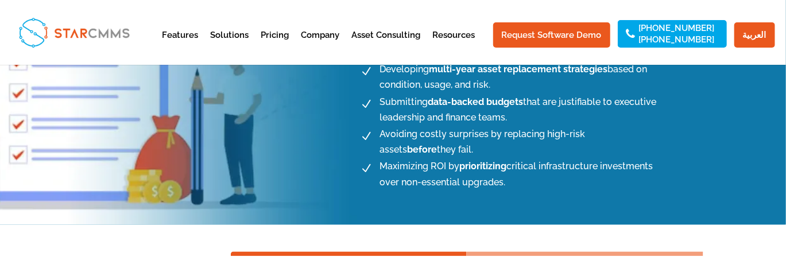
scroll to position [1224, 0]
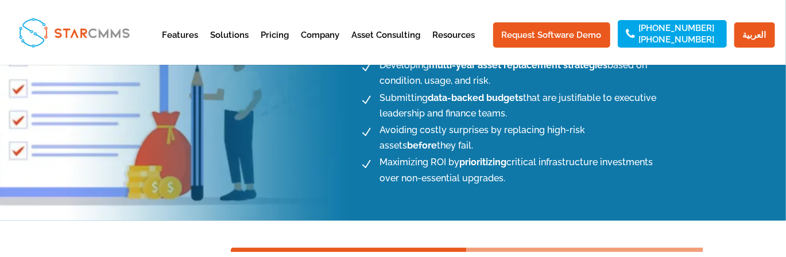
drag, startPoint x: 503, startPoint y: 155, endPoint x: 382, endPoint y: 133, distance: 123.0
click at [382, 154] on span "Maximizing ROI by prioritizing critical infrastructure investments over non-ess…" at bounding box center [516, 169] width 281 height 31
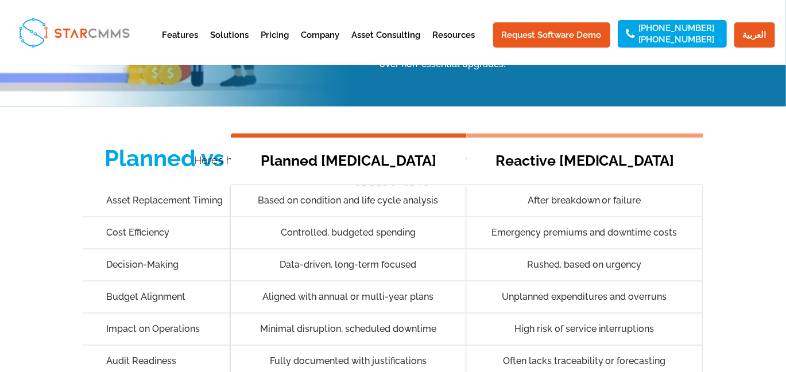
scroll to position [1262, 0]
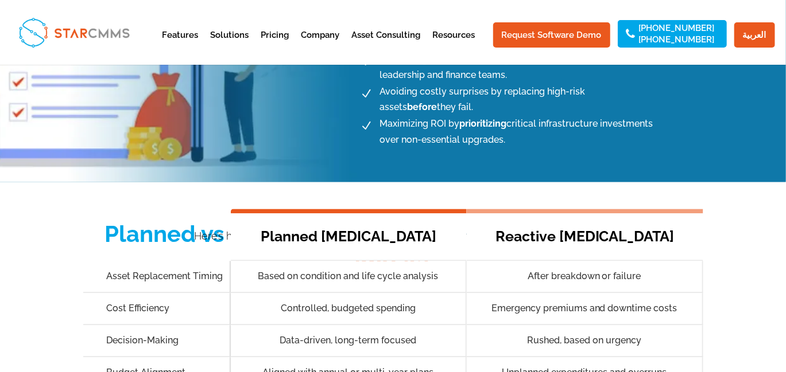
click at [539, 222] on h6 "Reactive [MEDICAL_DATA]" at bounding box center [584, 236] width 192 height 29
click at [527, 209] on div "Reactive [MEDICAL_DATA]" at bounding box center [585, 235] width 236 height 52
click at [402, 222] on h6 "Planned [MEDICAL_DATA]" at bounding box center [348, 236] width 192 height 29
click at [570, 209] on div "Reactive [MEDICAL_DATA]" at bounding box center [585, 235] width 236 height 52
click at [406, 222] on h6 "Planned [MEDICAL_DATA]" at bounding box center [348, 236] width 192 height 29
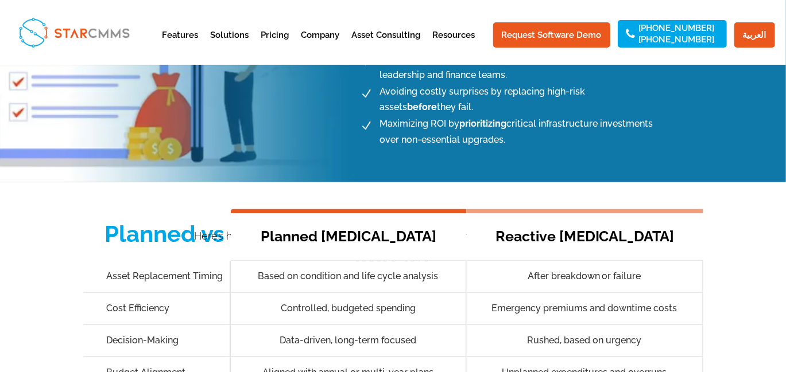
click at [523, 222] on h6 "Reactive [MEDICAL_DATA]" at bounding box center [584, 236] width 192 height 29
click at [397, 222] on h6 "Planned [MEDICAL_DATA]" at bounding box center [348, 236] width 192 height 29
drag, startPoint x: 631, startPoint y: 201, endPoint x: 611, endPoint y: 200, distance: 20.1
click at [632, 209] on div "Reactive [MEDICAL_DATA]" at bounding box center [585, 235] width 236 height 52
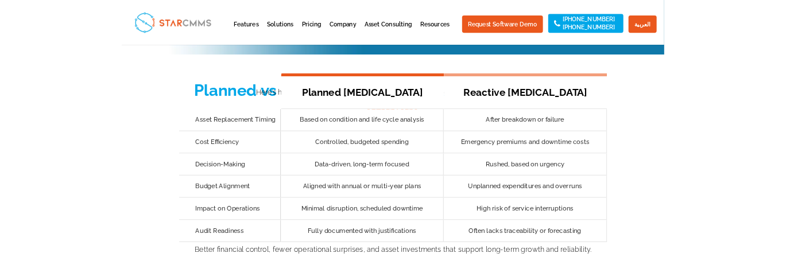
scroll to position [1319, 0]
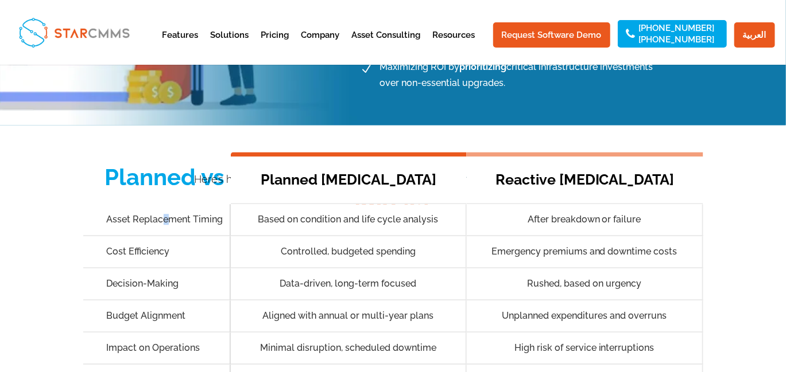
drag, startPoint x: 161, startPoint y: 151, endPoint x: 169, endPoint y: 142, distance: 11.4
click at [169, 152] on div "Planned CAPEX Asset Replacement Timing Based on condition and life cycle analys…" at bounding box center [393, 274] width 620 height 245
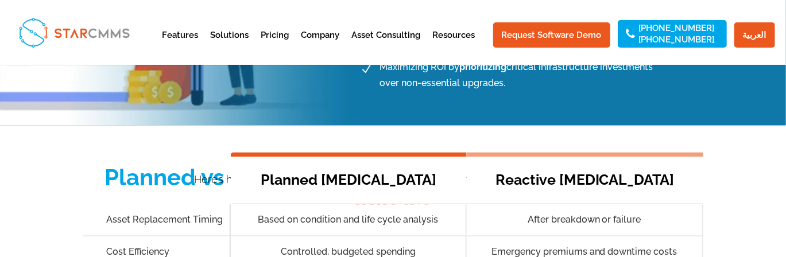
scroll to position [1339, 0]
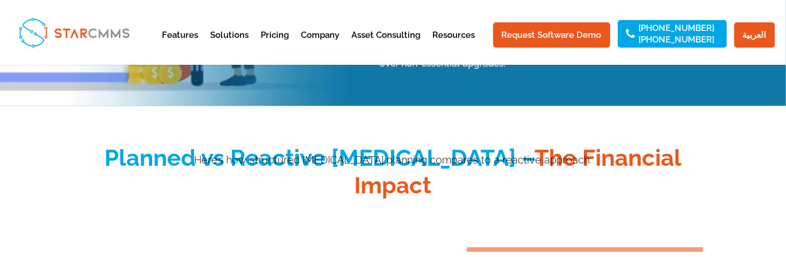
drag, startPoint x: 125, startPoint y: 135, endPoint x: 383, endPoint y: 121, distance: 259.2
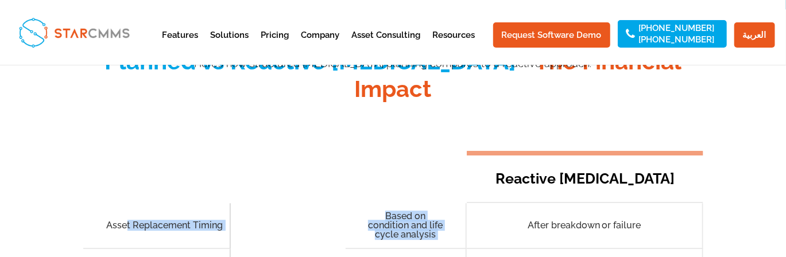
scroll to position [1358, 0]
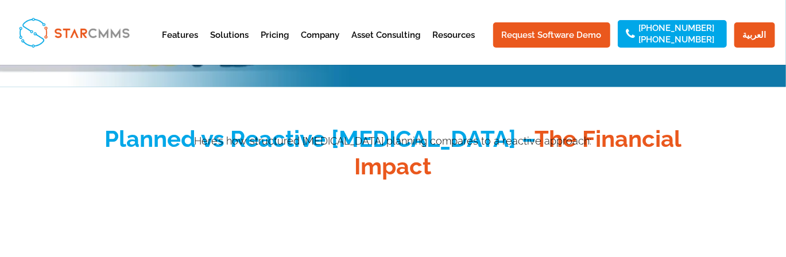
click at [217, 125] on span "Planned vs Reactive [MEDICAL_DATA] –" at bounding box center [319, 138] width 430 height 27
drag, startPoint x: 217, startPoint y: 110, endPoint x: 279, endPoint y: 108, distance: 61.4
click at [279, 125] on span "Planned vs Reactive [MEDICAL_DATA] –" at bounding box center [319, 138] width 430 height 27
click at [165, 125] on span "Planned vs Reactive [MEDICAL_DATA] –" at bounding box center [319, 138] width 430 height 27
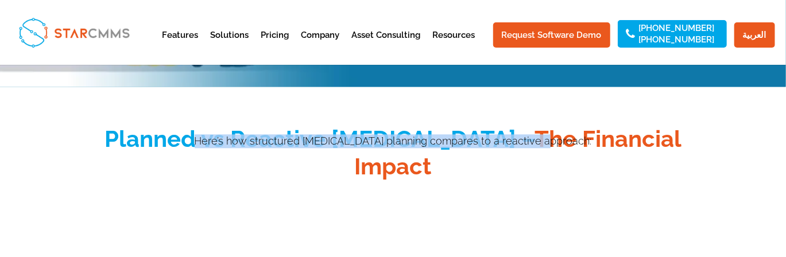
drag, startPoint x: 212, startPoint y: 84, endPoint x: 574, endPoint y: 77, distance: 362.1
click at [574, 117] on div "Here’s how structured [MEDICAL_DATA] planning compares to a reactive approach:​" at bounding box center [393, 132] width 620 height 31
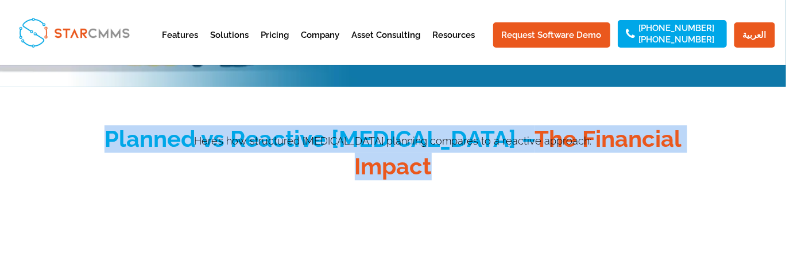
drag, startPoint x: 112, startPoint y: 111, endPoint x: 678, endPoint y: 117, distance: 565.2
click at [678, 125] on h2 "Planned vs Reactive CAPEX – The Financial Impact​" at bounding box center [393, 155] width 620 height 61
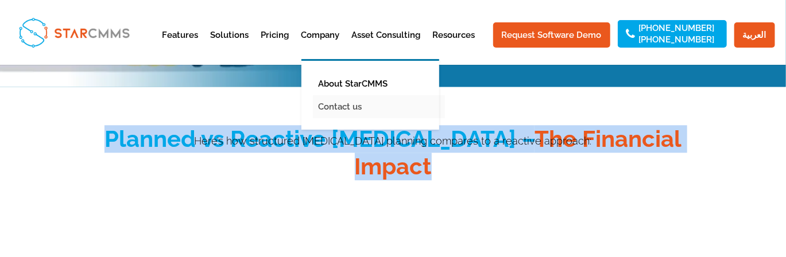
click at [387, 95] on link "Contact us" at bounding box center [379, 106] width 132 height 23
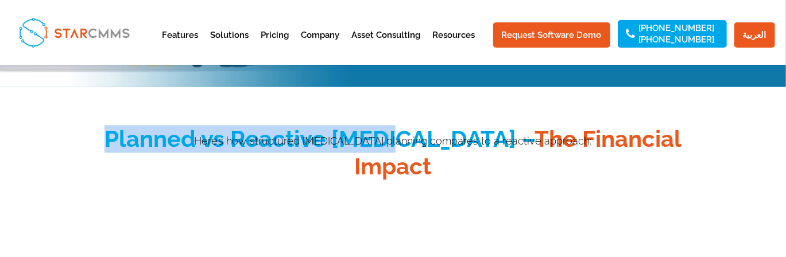
click at [115, 125] on h2 "Planned vs Reactive CAPEX – The Financial Impact​" at bounding box center [393, 155] width 620 height 61
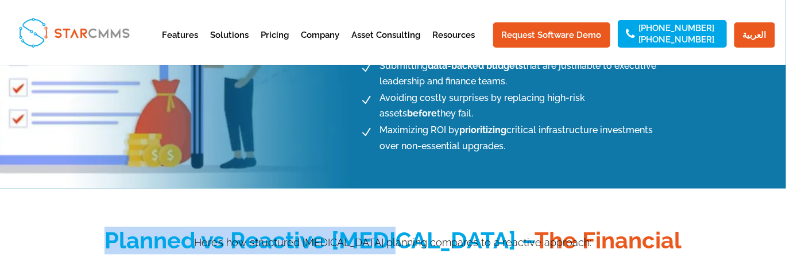
scroll to position [1319, 0]
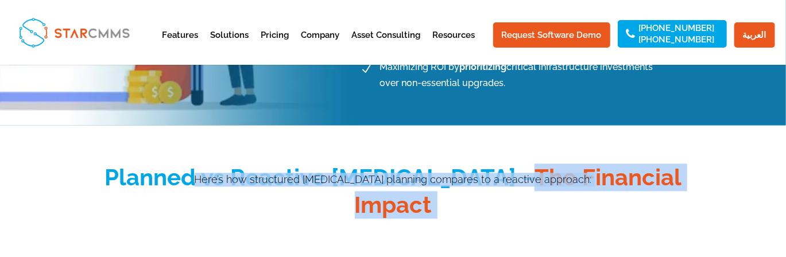
drag, startPoint x: 442, startPoint y: 150, endPoint x: 595, endPoint y: 138, distance: 153.2
click at [72, 13] on div "Features Streamline your workflows Preventive Maintenance Assets Management Tea…" at bounding box center [393, 23] width 786 height 2685
click at [445, 164] on span "The Financial Impact​" at bounding box center [518, 191] width 327 height 55
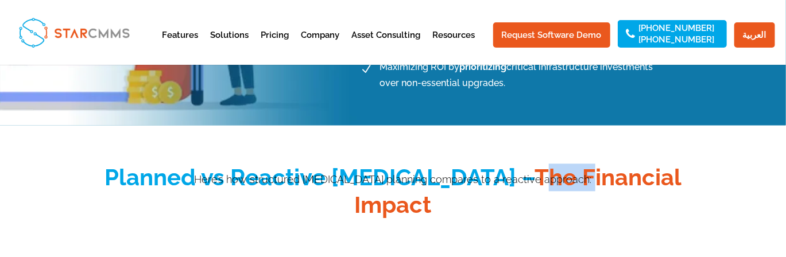
drag, startPoint x: 447, startPoint y: 148, endPoint x: 500, endPoint y: 153, distance: 53.0
click at [500, 164] on span "The Financial Impact​" at bounding box center [518, 191] width 327 height 55
click at [453, 164] on span "The Financial Impact​" at bounding box center [518, 191] width 327 height 55
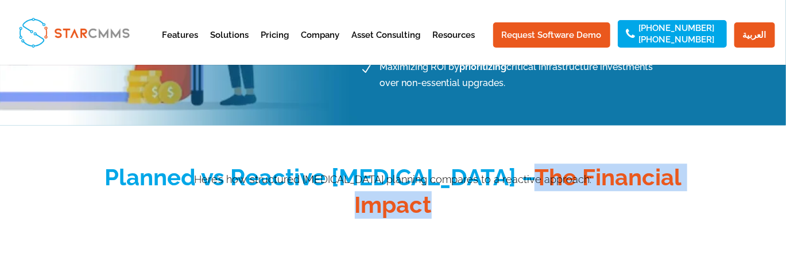
drag, startPoint x: 444, startPoint y: 144, endPoint x: 667, endPoint y: 156, distance: 223.5
click at [667, 164] on span "The Financial Impact​" at bounding box center [518, 191] width 327 height 55
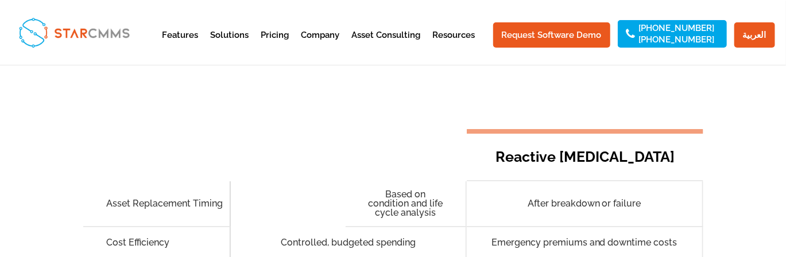
scroll to position [1740, 0]
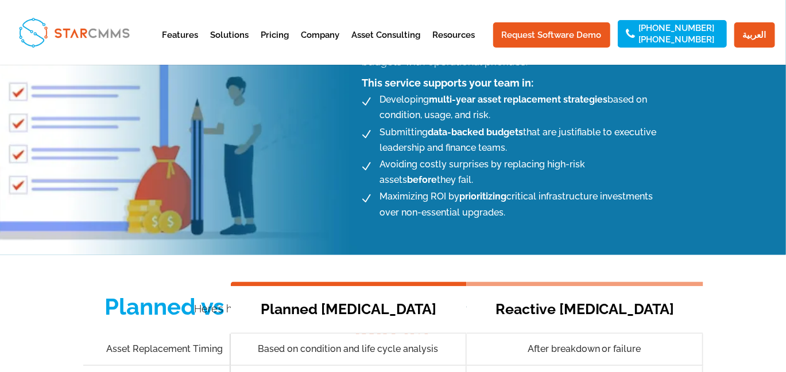
scroll to position [1173, 0]
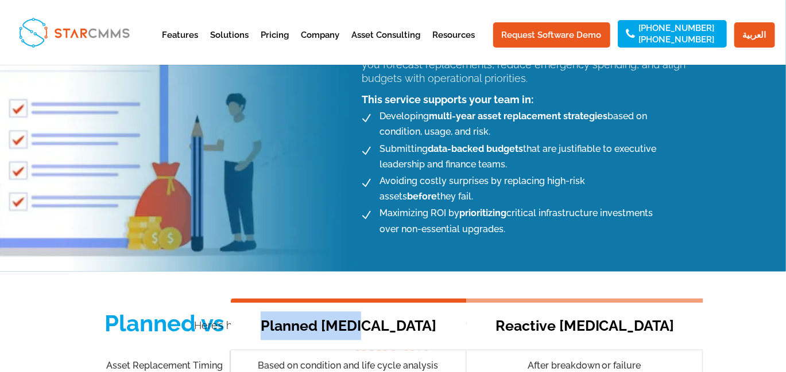
drag, startPoint x: 292, startPoint y: 270, endPoint x: 423, endPoint y: 278, distance: 131.6
click at [423, 312] on h6 "Planned [MEDICAL_DATA]" at bounding box center [348, 326] width 192 height 29
copy h6 "Planned [MEDICAL_DATA]"
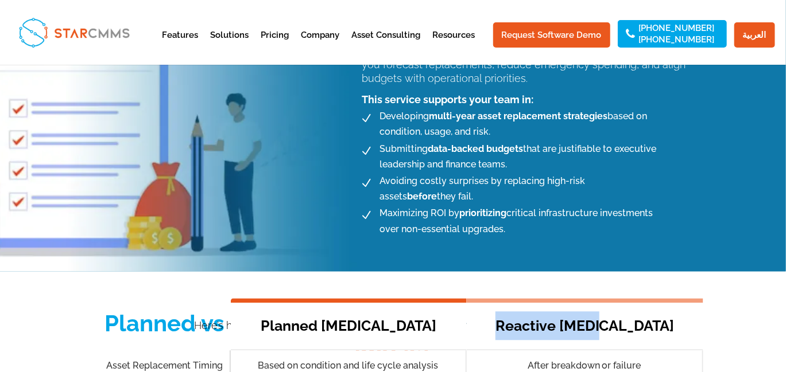
drag, startPoint x: 522, startPoint y: 278, endPoint x: 663, endPoint y: 274, distance: 141.2
click at [663, 312] on h6 "Reactive [MEDICAL_DATA]" at bounding box center [584, 326] width 192 height 29
copy h6 "Reactive [MEDICAL_DATA]"
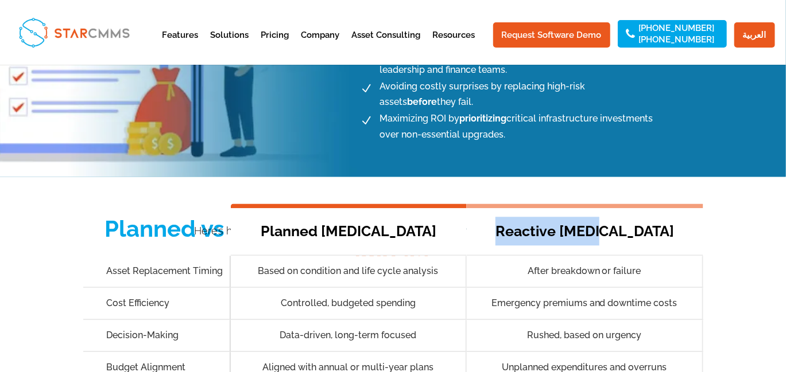
scroll to position [1269, 0]
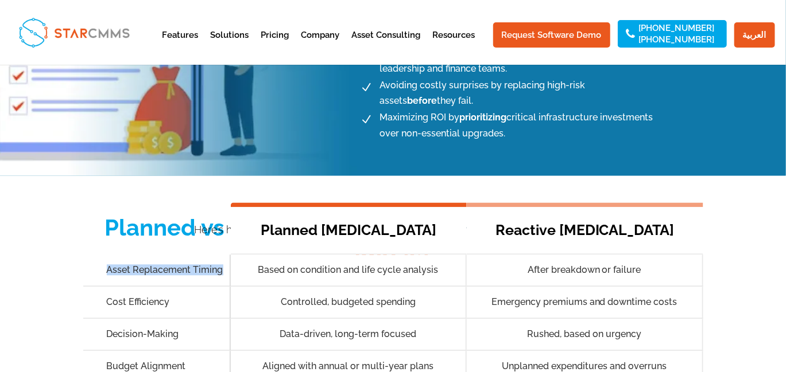
drag, startPoint x: 223, startPoint y: 220, endPoint x: 107, endPoint y: 211, distance: 116.8
click at [107, 255] on div "Asset Replacement Timing" at bounding box center [156, 271] width 147 height 32
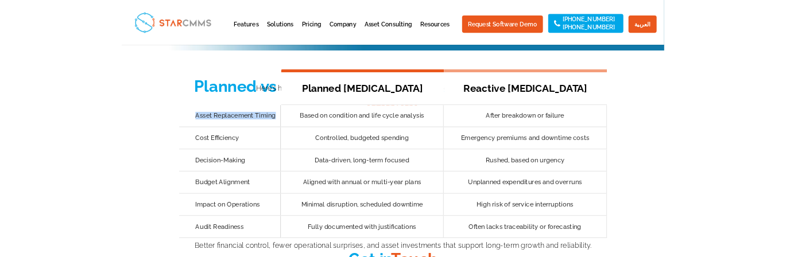
scroll to position [1364, 0]
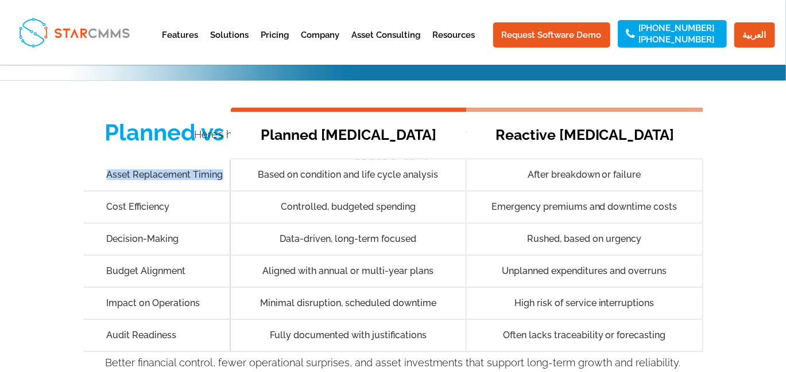
copy h5 "Asset Replacement Timing"
drag, startPoint x: 109, startPoint y: 150, endPoint x: 179, endPoint y: 149, distance: 70.0
click at [179, 203] on h5 "Cost Efficiency" at bounding box center [168, 207] width 123 height 9
copy h5 "Cost Efficiency"
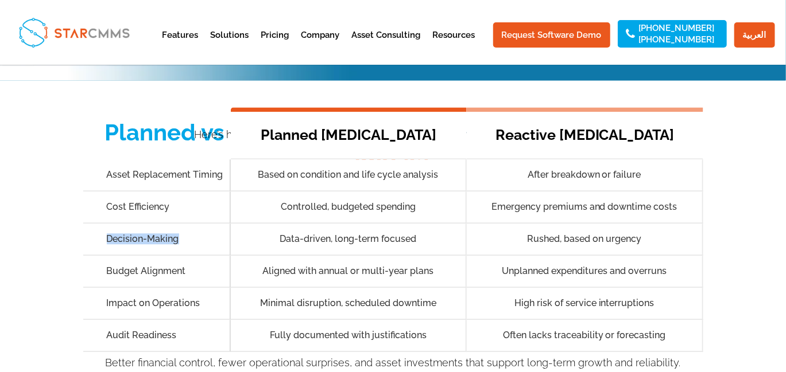
drag, startPoint x: 100, startPoint y: 185, endPoint x: 178, endPoint y: 188, distance: 77.5
click at [178, 224] on div "Decision-Making" at bounding box center [156, 240] width 147 height 32
copy h5 "Decision-Making"
drag, startPoint x: 107, startPoint y: 213, endPoint x: 188, endPoint y: 220, distance: 81.2
click at [188, 256] on div "Budget Alignment" at bounding box center [156, 272] width 147 height 32
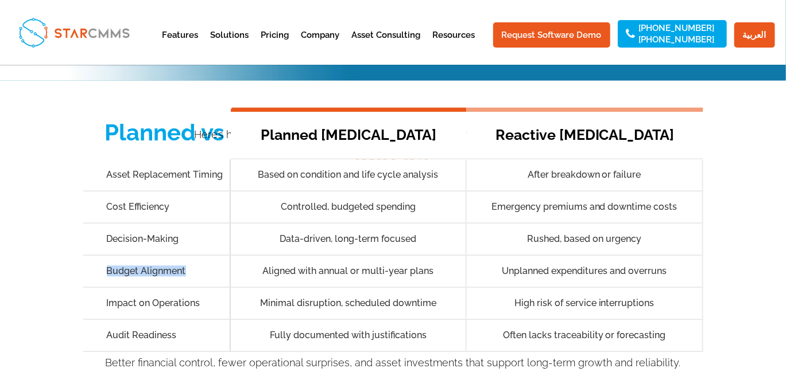
copy h5 "Budget Alignment"
drag, startPoint x: 104, startPoint y: 244, endPoint x: 207, endPoint y: 244, distance: 102.7
click at [207, 288] on div "Impact on Operations" at bounding box center [156, 304] width 147 height 32
copy h5 "Impact on Operations"
drag, startPoint x: 98, startPoint y: 282, endPoint x: 184, endPoint y: 282, distance: 86.6
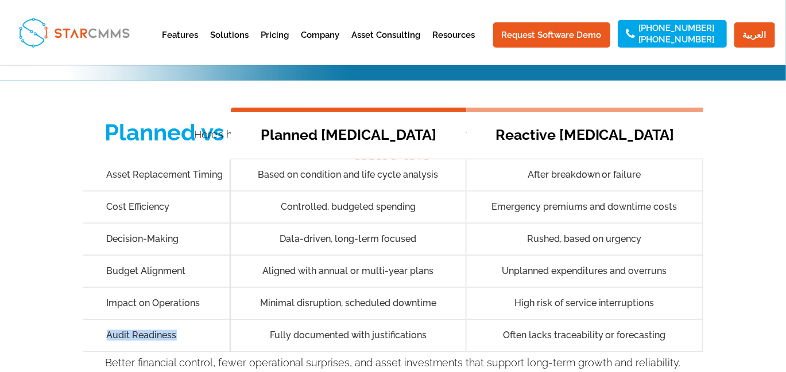
click at [184, 320] on div "Audit Readiness" at bounding box center [156, 336] width 147 height 32
copy h5 "Audit Readiness"
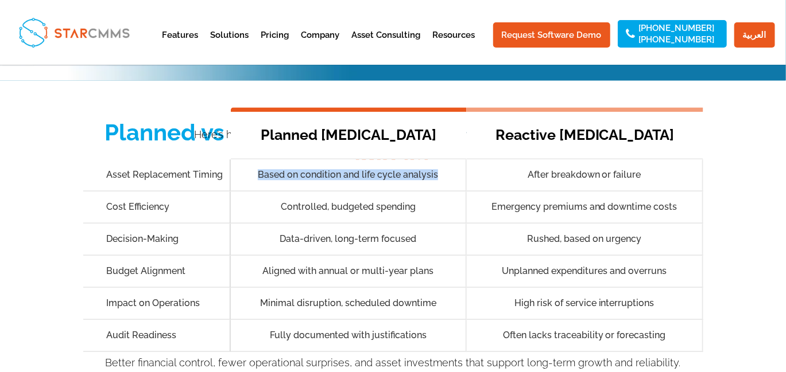
drag, startPoint x: 259, startPoint y: 119, endPoint x: 441, endPoint y: 125, distance: 182.0
click at [441, 160] on div "Based on condition and life cycle analysis" at bounding box center [349, 176] width 236 height 32
copy h5 "Based on condition and life cycle analysis"
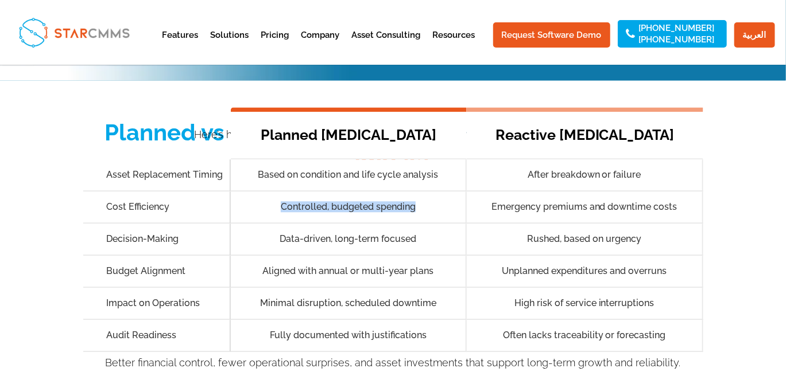
drag, startPoint x: 426, startPoint y: 158, endPoint x: 267, endPoint y: 154, distance: 159.0
click at [267, 192] on div "Controlled, budgeted spending" at bounding box center [349, 208] width 236 height 32
copy h5 "Controlled, budgeted spending"
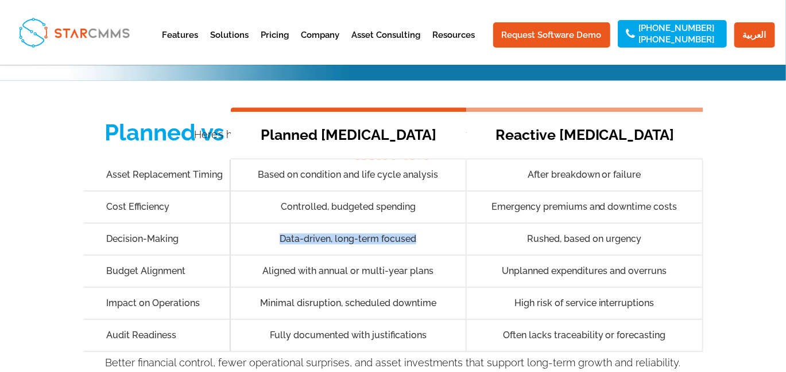
drag, startPoint x: 432, startPoint y: 186, endPoint x: 281, endPoint y: 185, distance: 151.5
click at [281, 235] on h5 "Data-driven, long-term focused" at bounding box center [347, 239] width 191 height 9
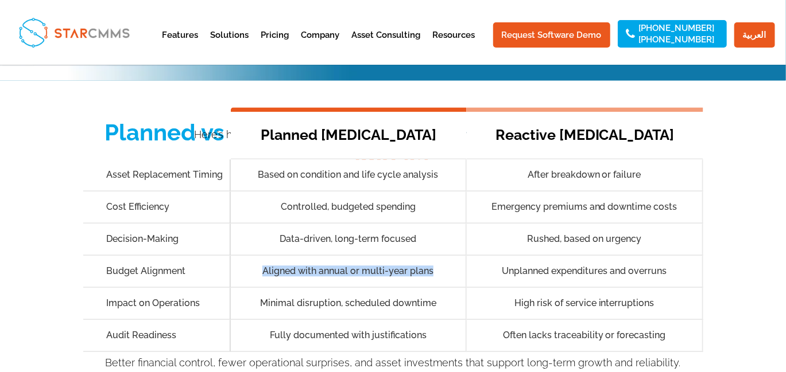
drag, startPoint x: 438, startPoint y: 217, endPoint x: 259, endPoint y: 207, distance: 179.3
click at [259, 256] on div "Aligned with annual or multi-year plans" at bounding box center [349, 272] width 236 height 32
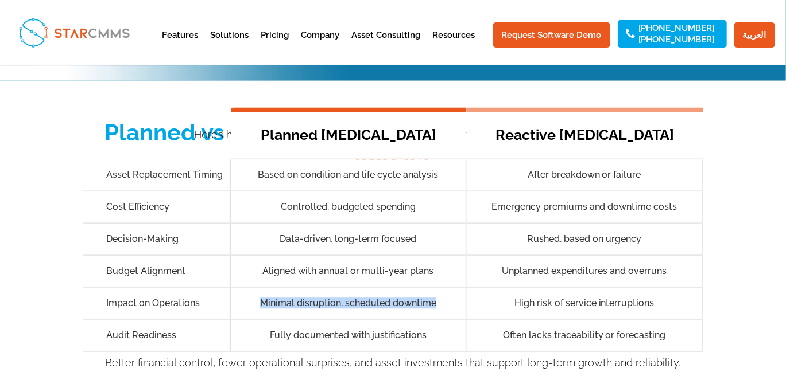
drag, startPoint x: 442, startPoint y: 251, endPoint x: 255, endPoint y: 252, distance: 186.5
click at [255, 299] on h5 "Minimal disruption, scheduled downtime" at bounding box center [347, 303] width 191 height 9
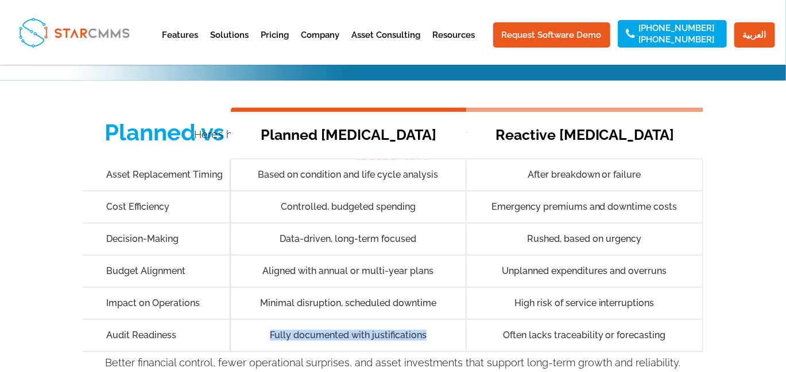
drag, startPoint x: 427, startPoint y: 282, endPoint x: 272, endPoint y: 273, distance: 155.8
click at [272, 320] on div "Fully documented with justifications" at bounding box center [349, 336] width 236 height 32
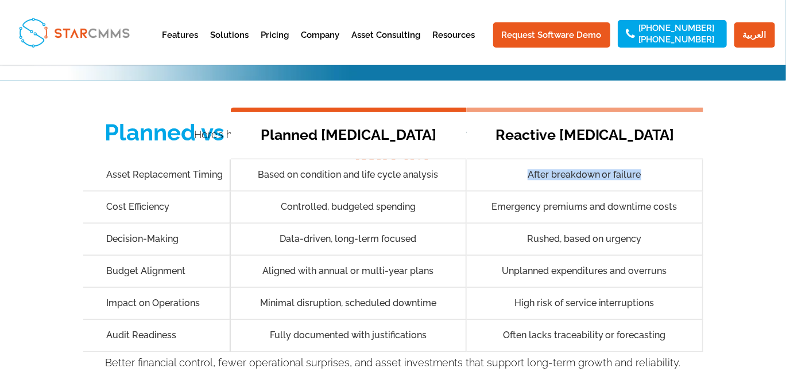
drag, startPoint x: 524, startPoint y: 111, endPoint x: 643, endPoint y: 111, distance: 119.4
click at [643, 160] on div "After breakdown or failure" at bounding box center [585, 176] width 236 height 32
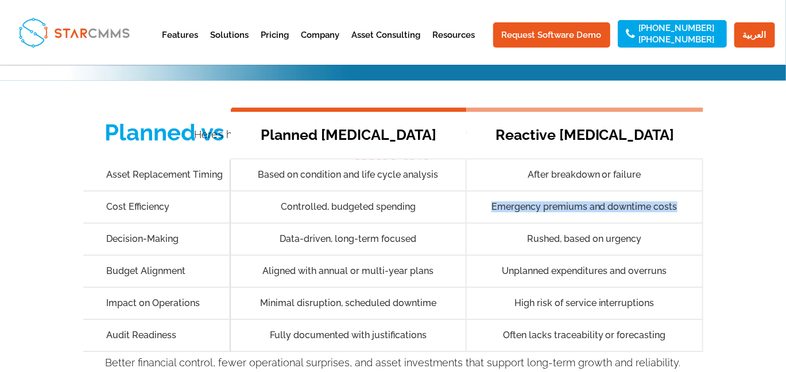
drag, startPoint x: 493, startPoint y: 154, endPoint x: 677, endPoint y: 165, distance: 183.3
click at [677, 192] on div "Emergency premiums and downtime costs" at bounding box center [585, 208] width 236 height 32
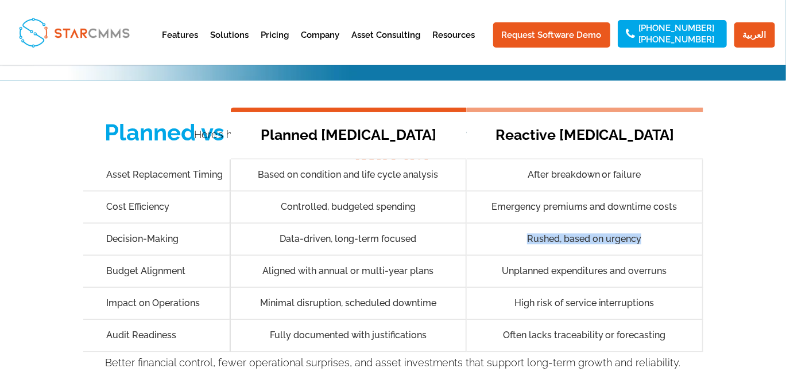
drag, startPoint x: 526, startPoint y: 184, endPoint x: 644, endPoint y: 191, distance: 119.0
click at [644, 224] on div "Rushed, based on urgency" at bounding box center [585, 240] width 236 height 32
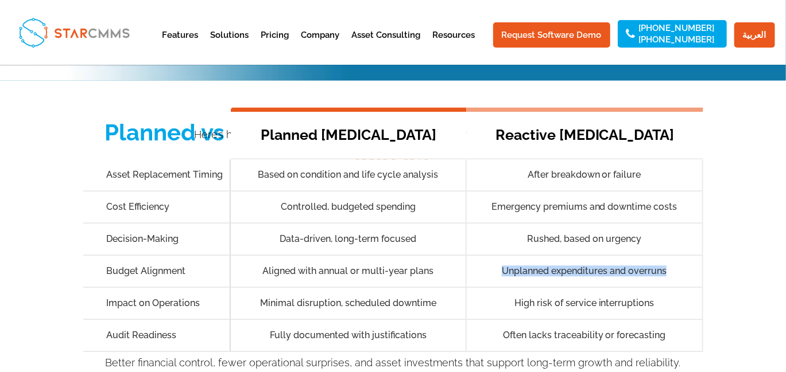
drag, startPoint x: 503, startPoint y: 213, endPoint x: 674, endPoint y: 213, distance: 171.0
click at [674, 267] on h5 "Unplanned expenditures and overruns" at bounding box center [583, 271] width 191 height 9
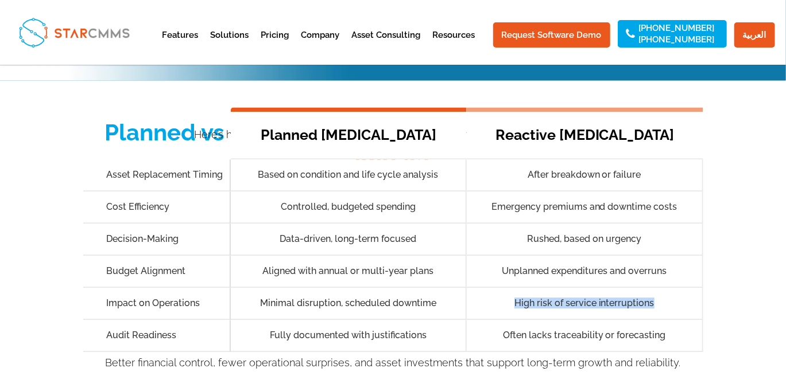
drag, startPoint x: 527, startPoint y: 247, endPoint x: 671, endPoint y: 250, distance: 144.0
click at [671, 299] on h5 "High risk of service interruptions" at bounding box center [583, 303] width 191 height 9
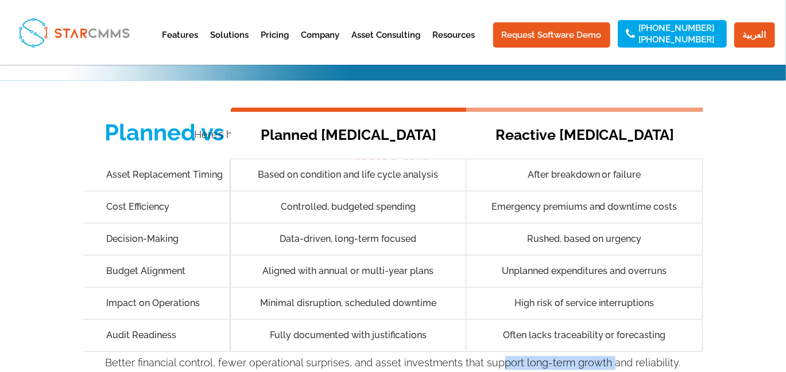
drag, startPoint x: 498, startPoint y: 284, endPoint x: 611, endPoint y: 285, distance: 113.0
click at [611, 339] on div "Better financial control, fewer operational surprises, and asset investments th…" at bounding box center [393, 354] width 620 height 31
click at [507, 331] on h5 "Often lacks traceability or forecasting" at bounding box center [583, 335] width 191 height 9
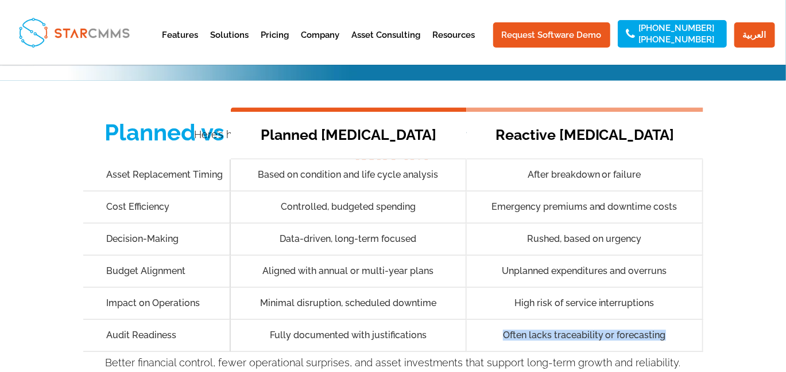
drag, startPoint x: 500, startPoint y: 278, endPoint x: 664, endPoint y: 275, distance: 164.1
click at [664, 331] on h5 "Often lacks traceability or forecasting" at bounding box center [583, 335] width 191 height 9
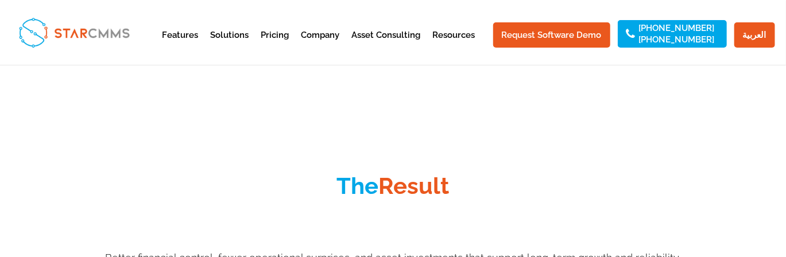
scroll to position [1871, 0]
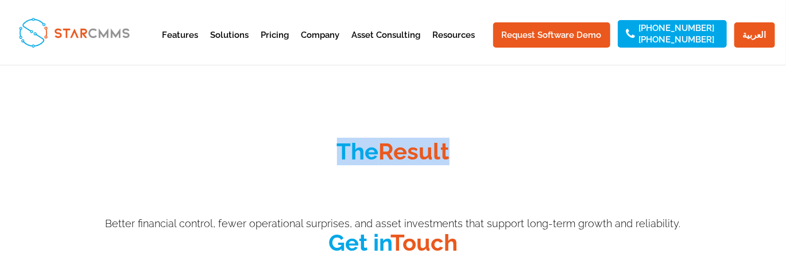
drag, startPoint x: 457, startPoint y: 90, endPoint x: 339, endPoint y: 87, distance: 118.8
click at [339, 138] on h2 "The Result" at bounding box center [393, 154] width 620 height 33
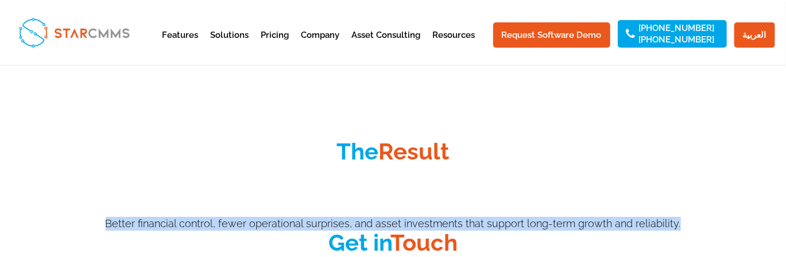
drag, startPoint x: 673, startPoint y: 168, endPoint x: 103, endPoint y: 165, distance: 570.4
click at [103, 217] on p "Better financial control, fewer operational surprises, and asset investments th…" at bounding box center [393, 224] width 620 height 14
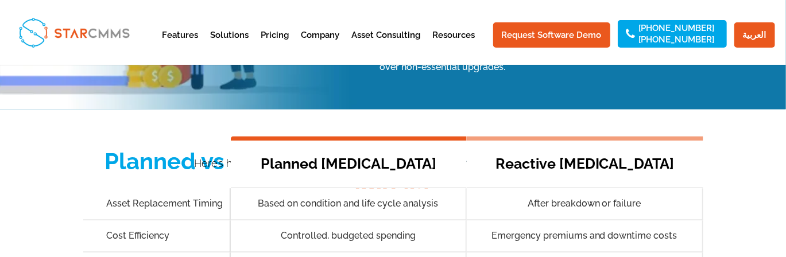
scroll to position [1335, 0]
